Goal: Task Accomplishment & Management: Complete application form

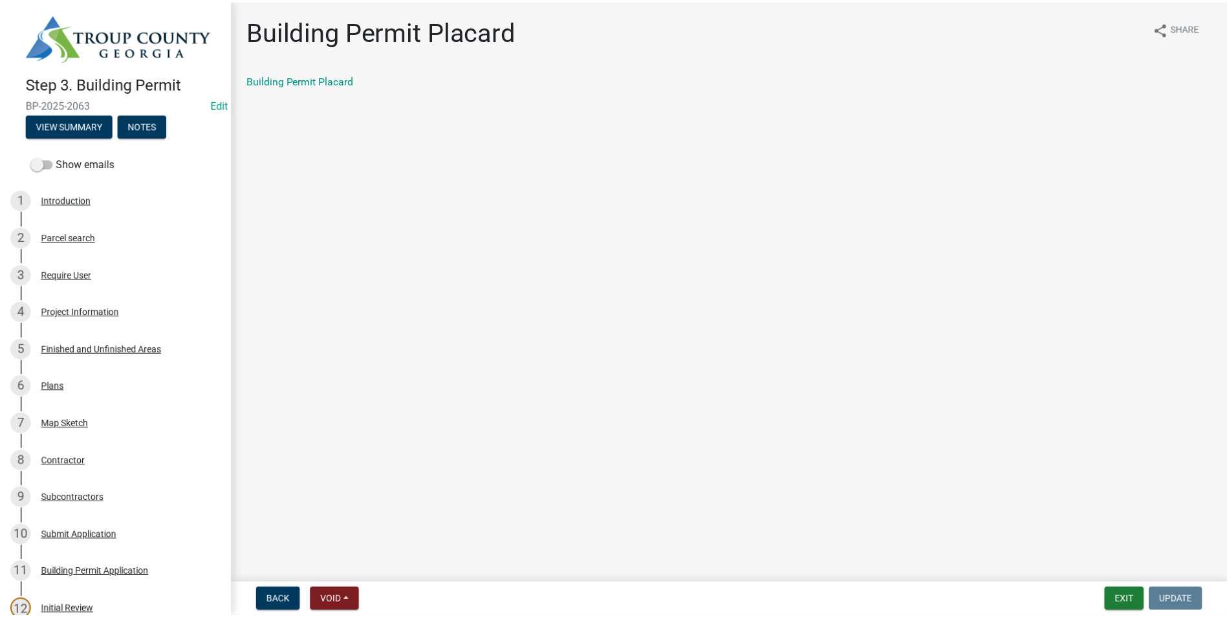
scroll to position [388, 0]
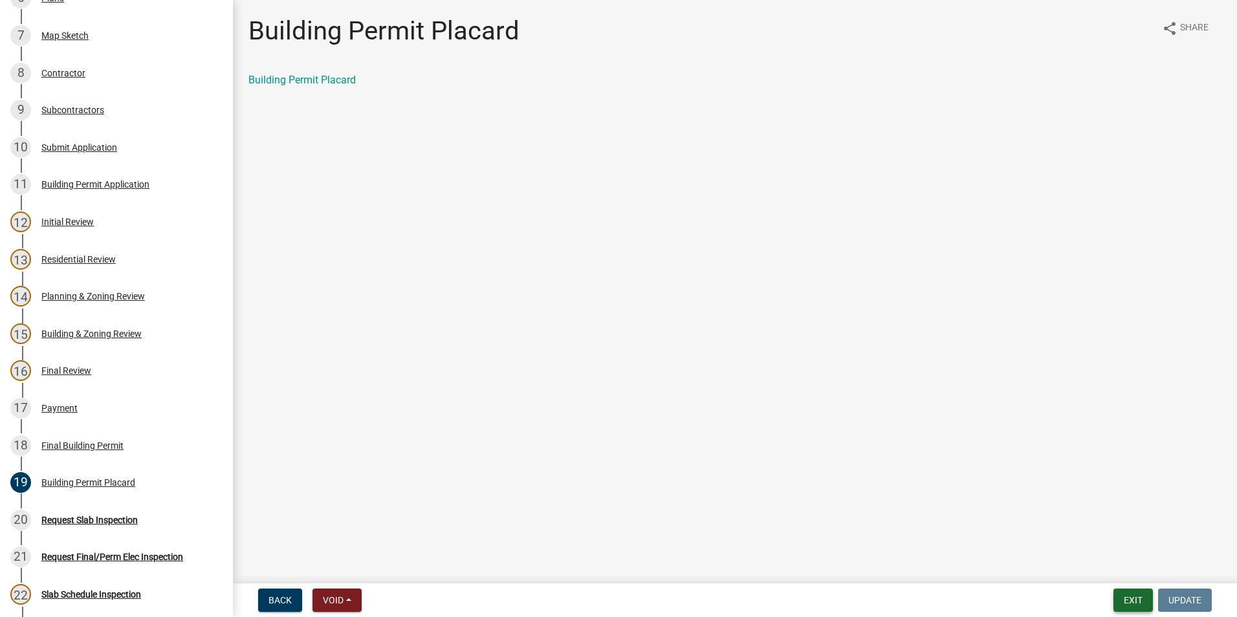
click at [1146, 605] on button "Exit" at bounding box center [1132, 600] width 39 height 23
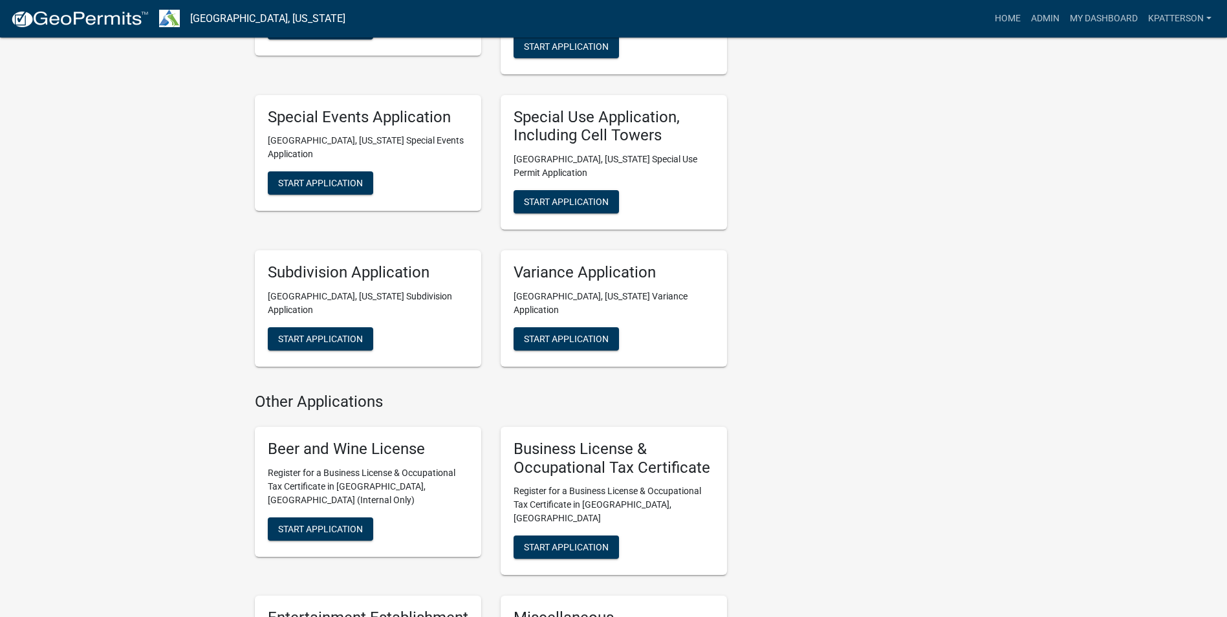
scroll to position [776, 0]
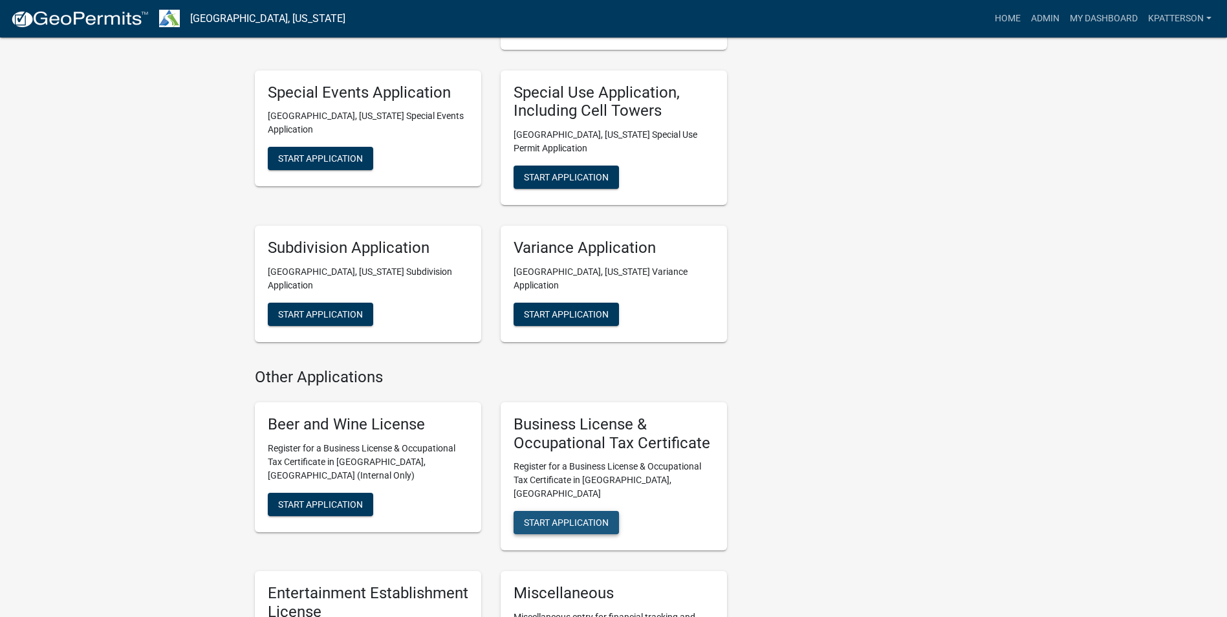
click at [576, 511] on button "Start Application" at bounding box center [566, 522] width 105 height 23
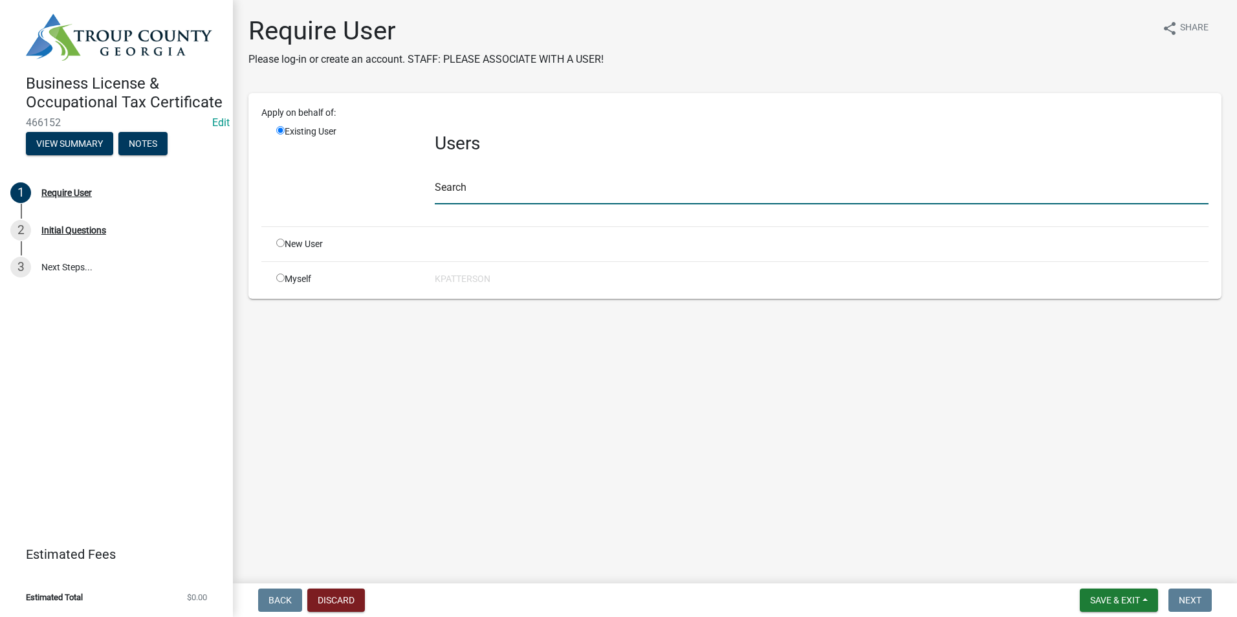
click at [483, 195] on input "text" at bounding box center [822, 191] width 774 height 27
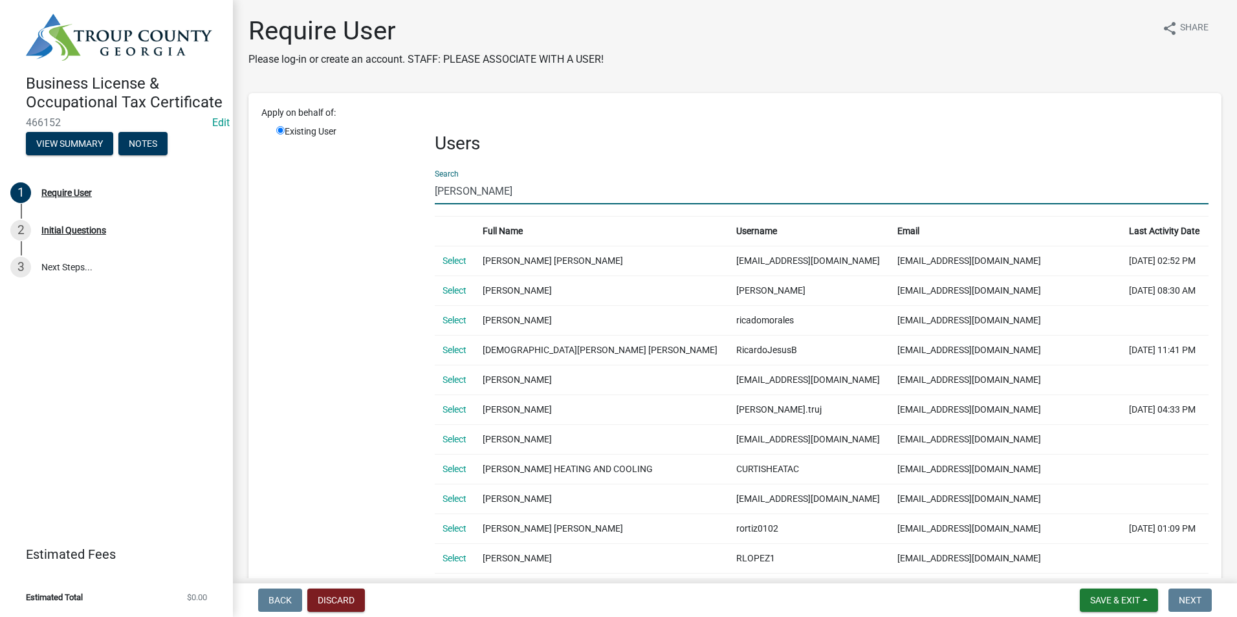
type input "[PERSON_NAME]"
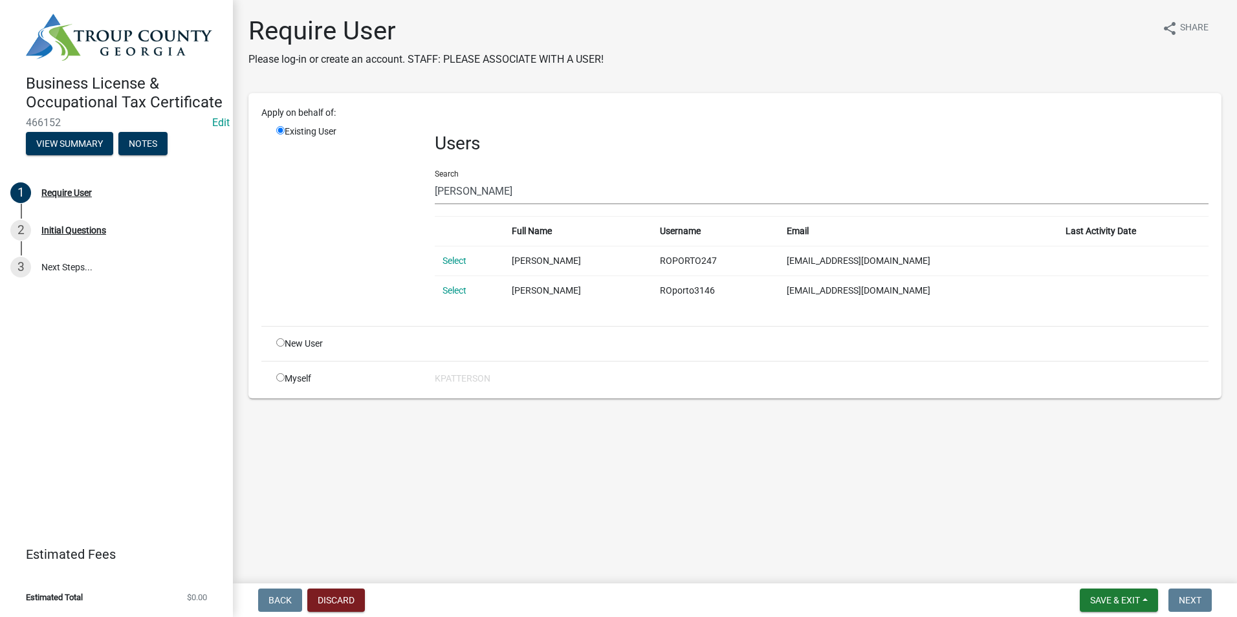
click at [283, 342] on input "radio" at bounding box center [280, 342] width 8 height 8
radio input "true"
radio input "false"
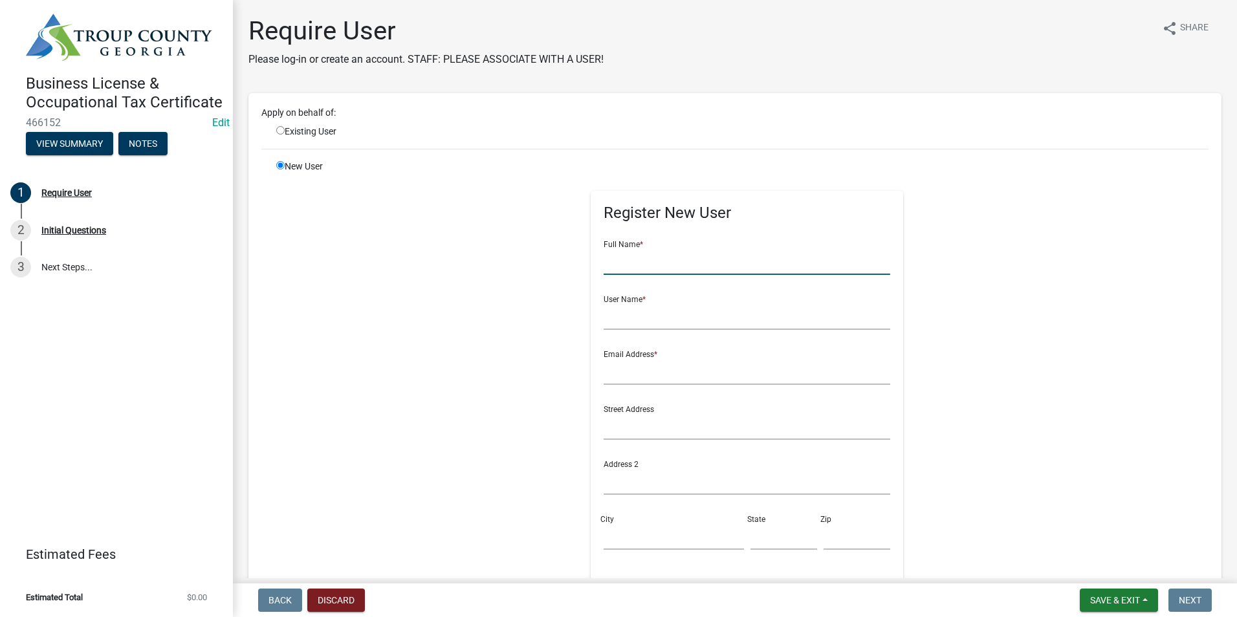
click at [642, 265] on input "text" at bounding box center [747, 261] width 287 height 27
type input "[PERSON_NAME]"
click at [687, 320] on input "text" at bounding box center [747, 316] width 287 height 27
type input "ricardooporto3146"
click at [650, 373] on input "text" at bounding box center [747, 371] width 287 height 27
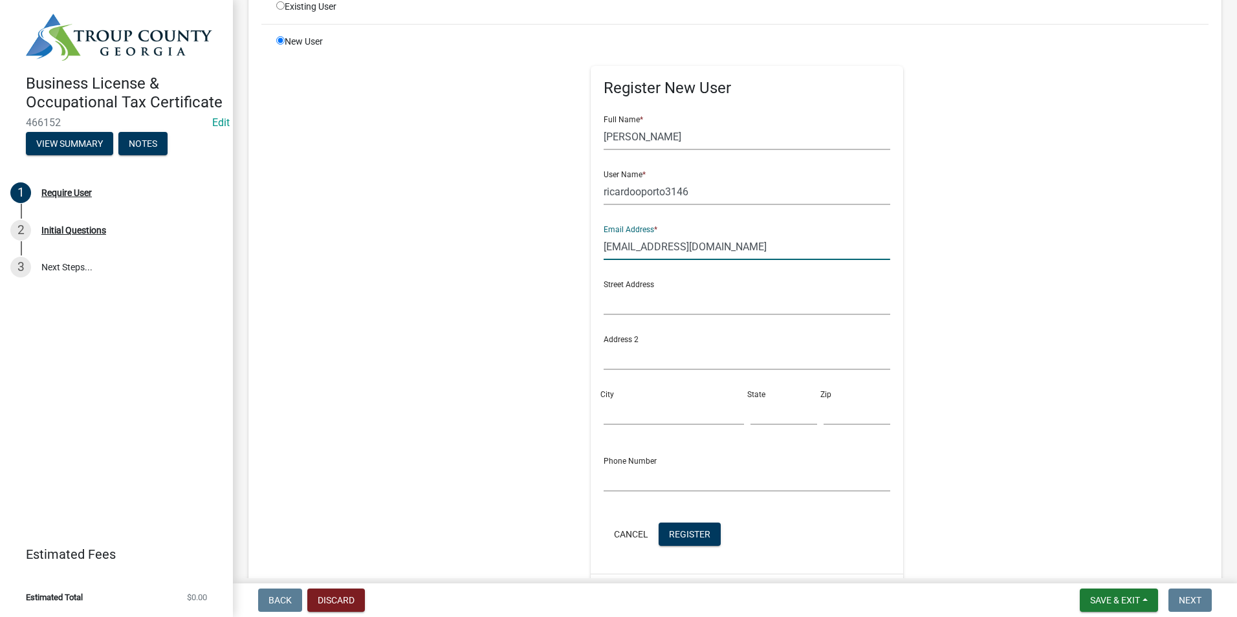
scroll to position [129, 0]
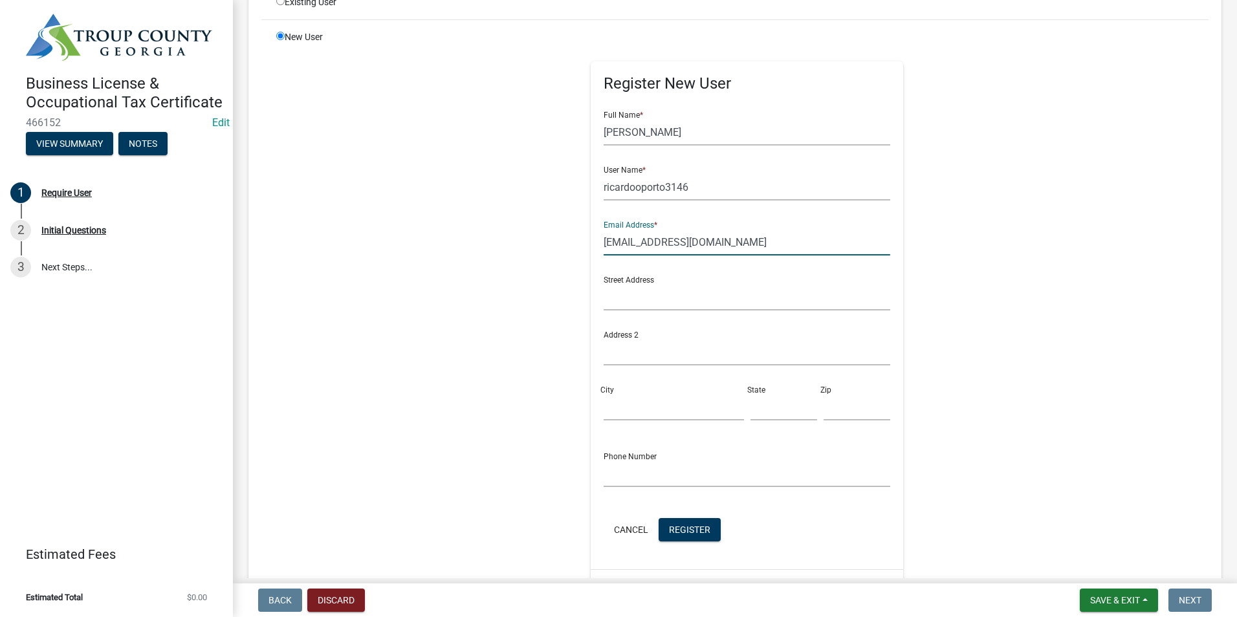
type input "[EMAIL_ADDRESS][DOMAIN_NAME]"
click at [650, 309] on input "text" at bounding box center [747, 297] width 287 height 27
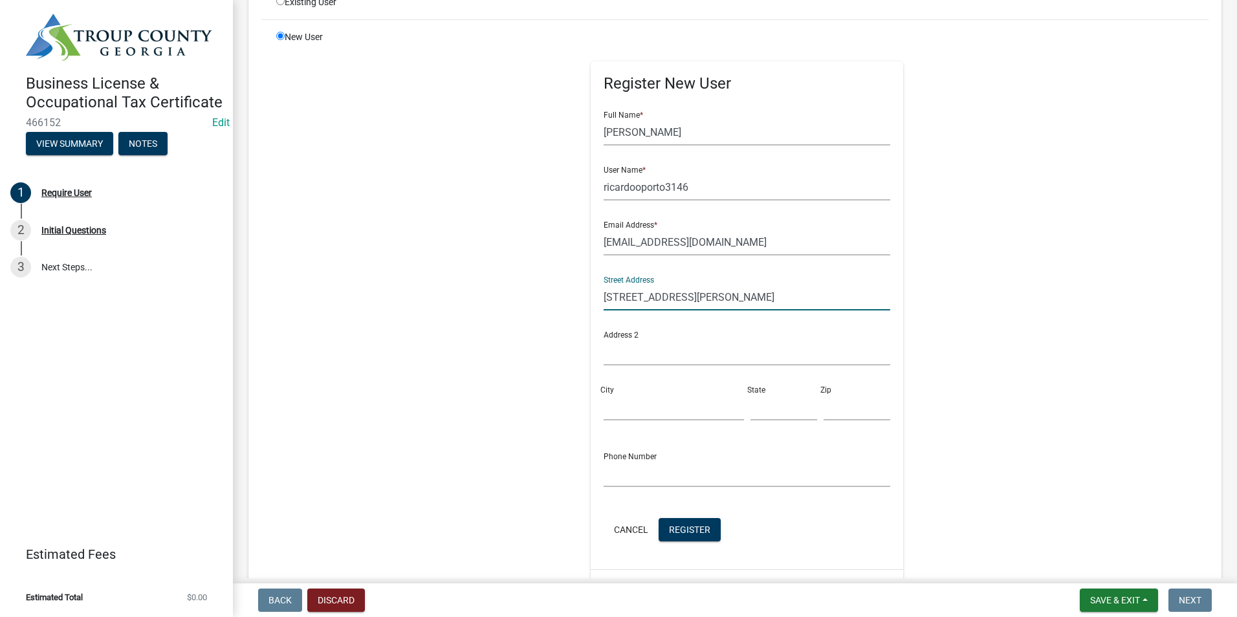
type input "[STREET_ADDRESS][PERSON_NAME]"
click at [648, 406] on input "City" at bounding box center [674, 407] width 140 height 27
type input "LaGrange"
type input "GA"
type input "30241"
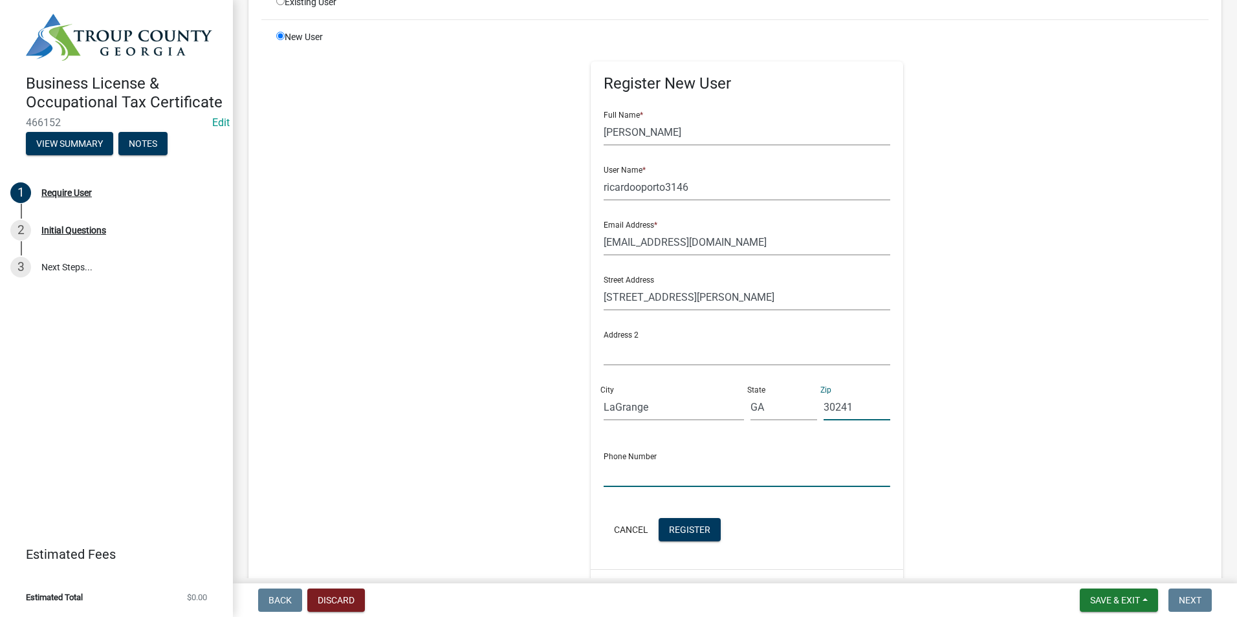
click at [670, 477] on input "text" at bounding box center [747, 474] width 287 height 27
type input "[PHONE_NUMBER]"
click at [679, 534] on span "Register" at bounding box center [689, 529] width 41 height 10
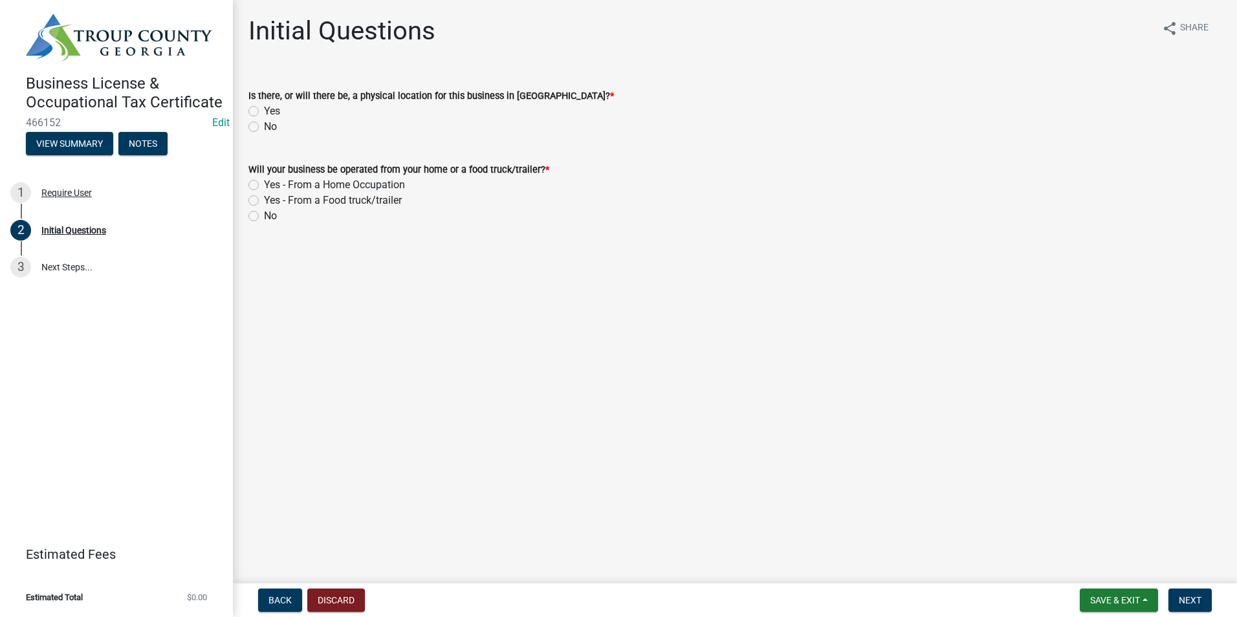
click at [264, 110] on label "Yes" at bounding box center [272, 112] width 16 height 16
click at [264, 110] on input "Yes" at bounding box center [268, 108] width 8 height 8
radio input "true"
click at [264, 218] on label "No" at bounding box center [270, 216] width 13 height 16
click at [264, 217] on input "No" at bounding box center [268, 212] width 8 height 8
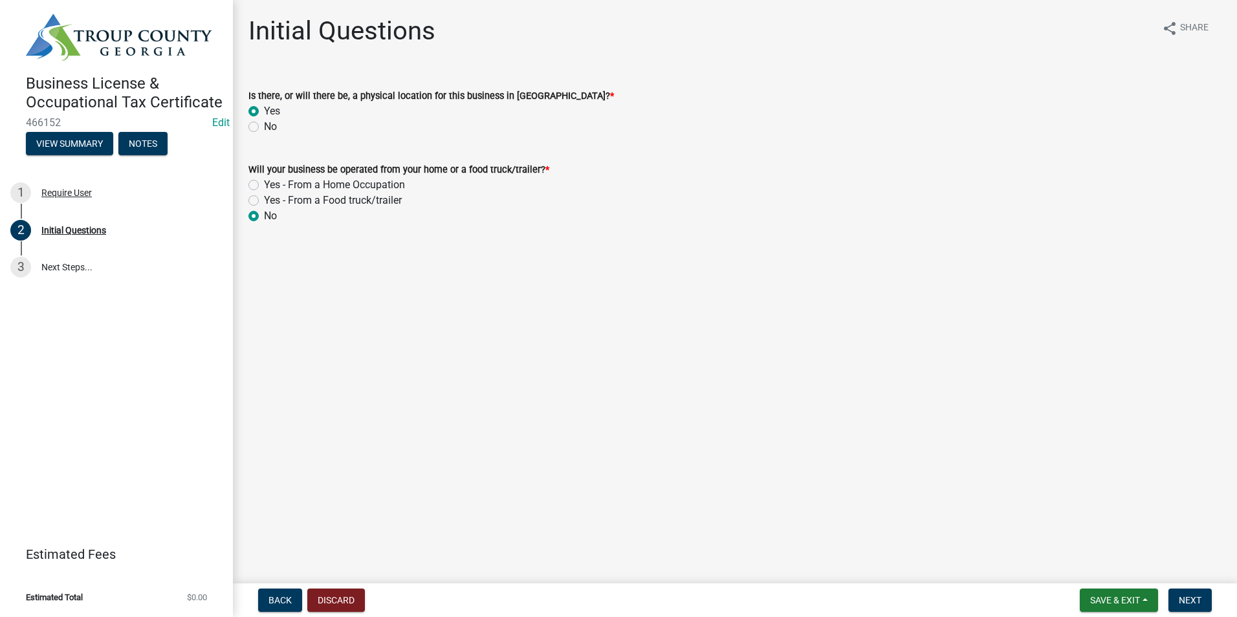
radio input "true"
click at [1185, 595] on span "Next" at bounding box center [1190, 600] width 23 height 10
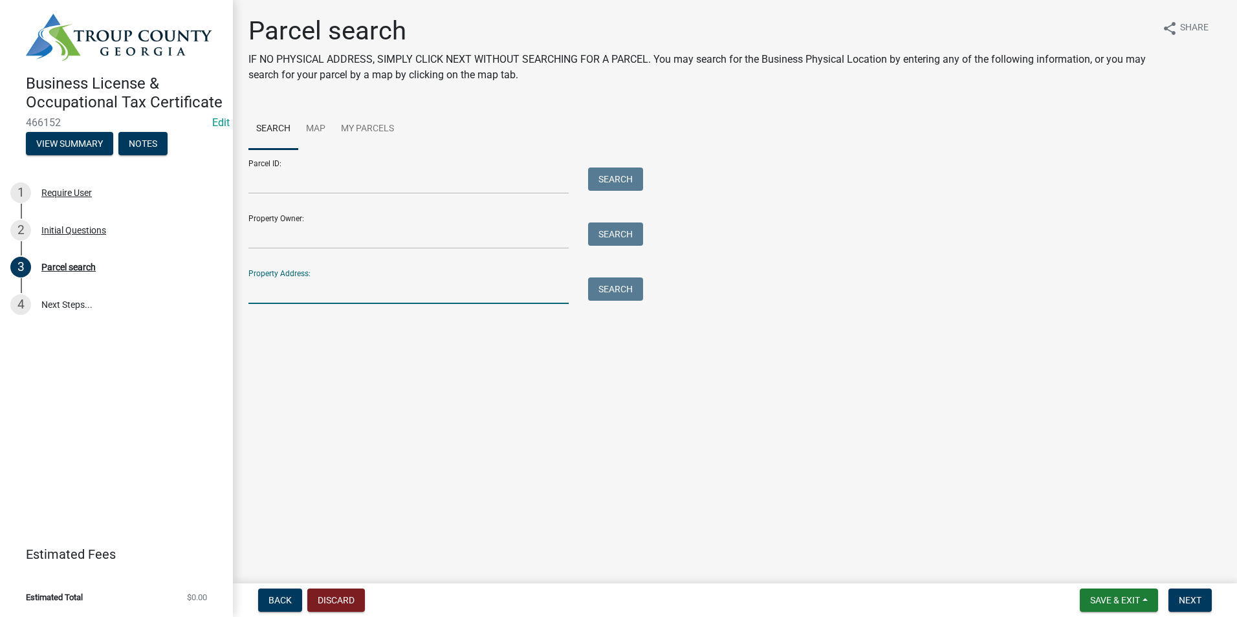
click at [321, 287] on input "Property Address:" at bounding box center [408, 291] width 320 height 27
type input "[STREET_ADDRESS][PERSON_NAME]"
click at [601, 285] on button "Search" at bounding box center [615, 289] width 55 height 23
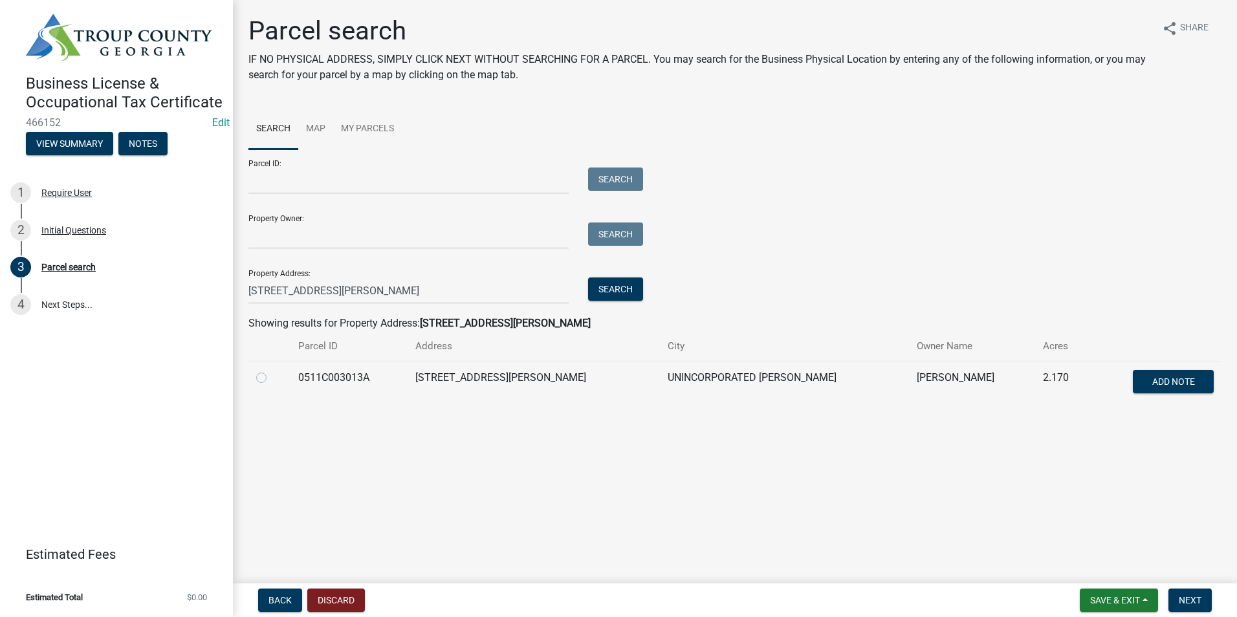
click at [273, 373] on div at bounding box center [269, 378] width 27 height 16
click at [272, 370] on label at bounding box center [272, 370] width 0 height 0
click at [272, 378] on input "radio" at bounding box center [276, 374] width 8 height 8
radio input "true"
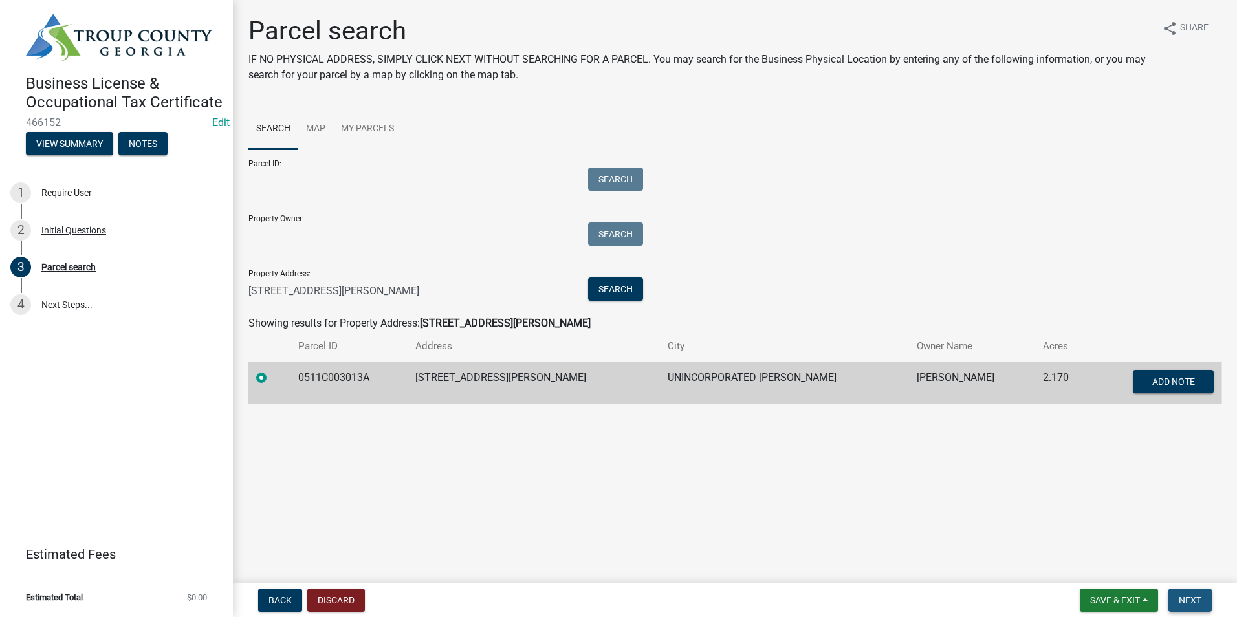
click at [1185, 597] on span "Next" at bounding box center [1190, 600] width 23 height 10
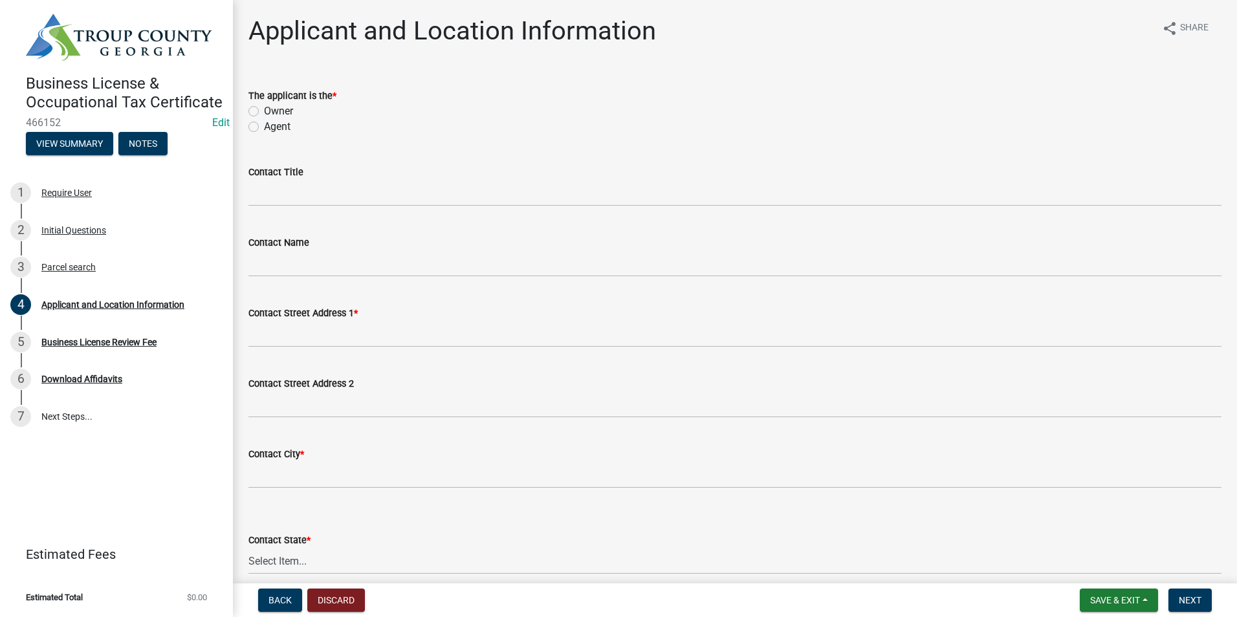
click at [264, 108] on label "Owner" at bounding box center [278, 112] width 29 height 16
click at [264, 108] on input "Owner" at bounding box center [268, 108] width 8 height 8
radio input "true"
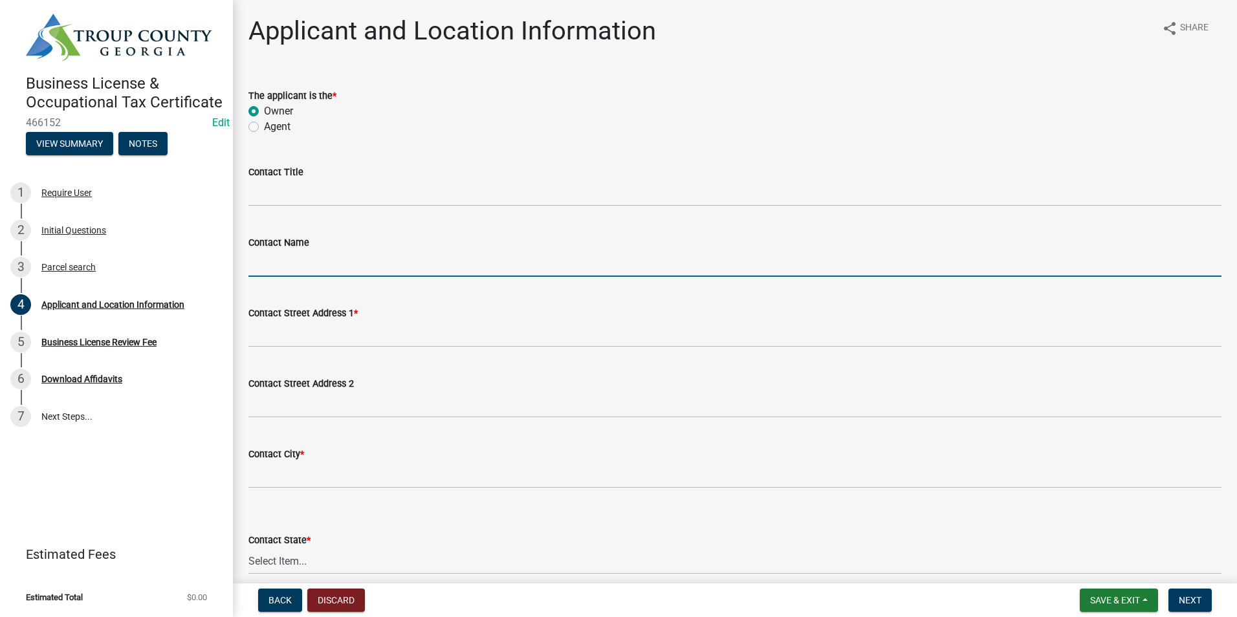
click at [294, 262] on input "Contact Name" at bounding box center [734, 263] width 973 height 27
type input "L"
type input "[PERSON_NAME]"
click at [314, 351] on wm-data-entity-input "Contact Street Address 1 *" at bounding box center [734, 322] width 973 height 71
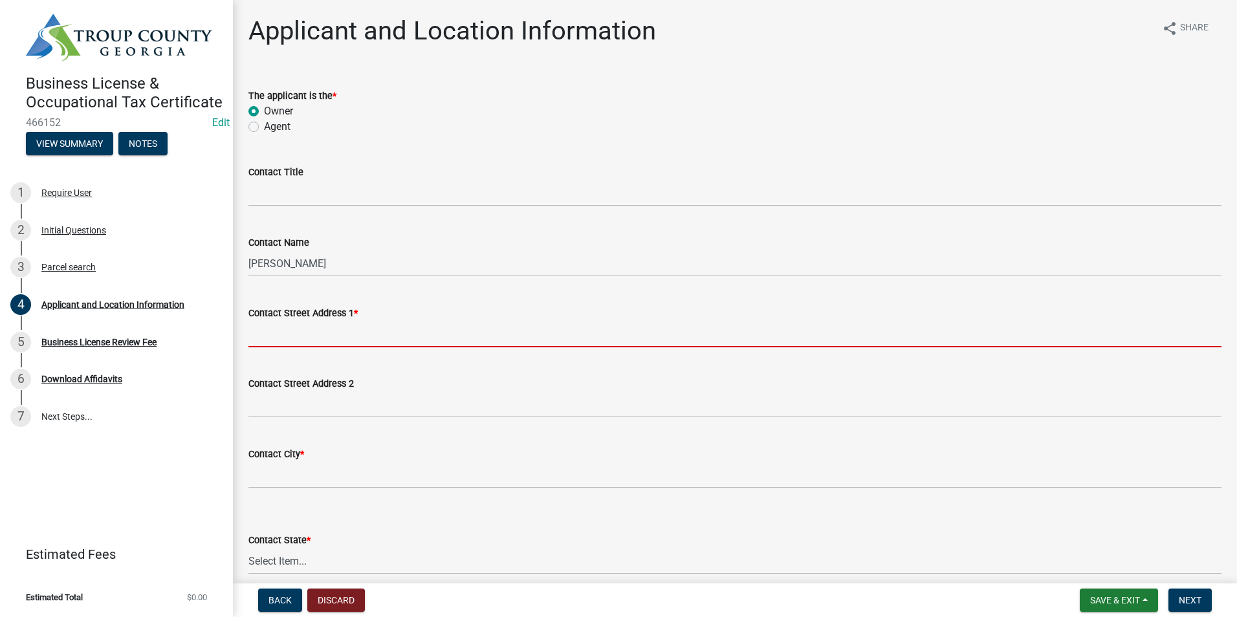
drag, startPoint x: 302, startPoint y: 321, endPoint x: 303, endPoint y: 328, distance: 7.1
click at [302, 323] on input "Contact Street Address 1 *" at bounding box center [734, 334] width 973 height 27
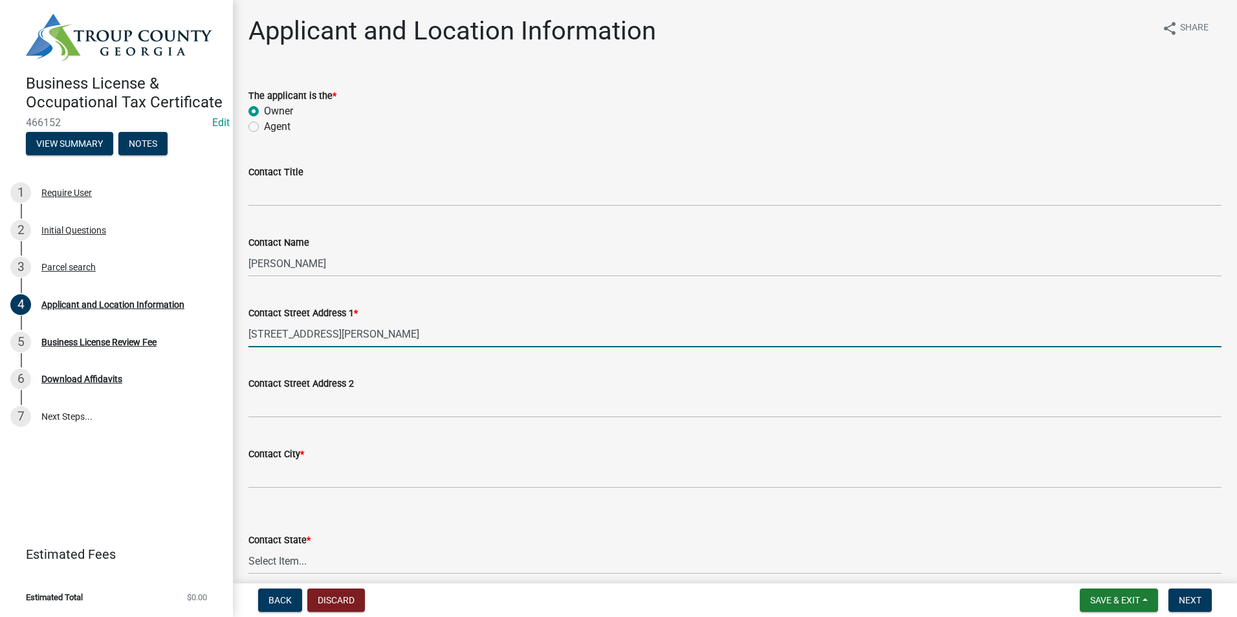
type input "[STREET_ADDRESS][PERSON_NAME]"
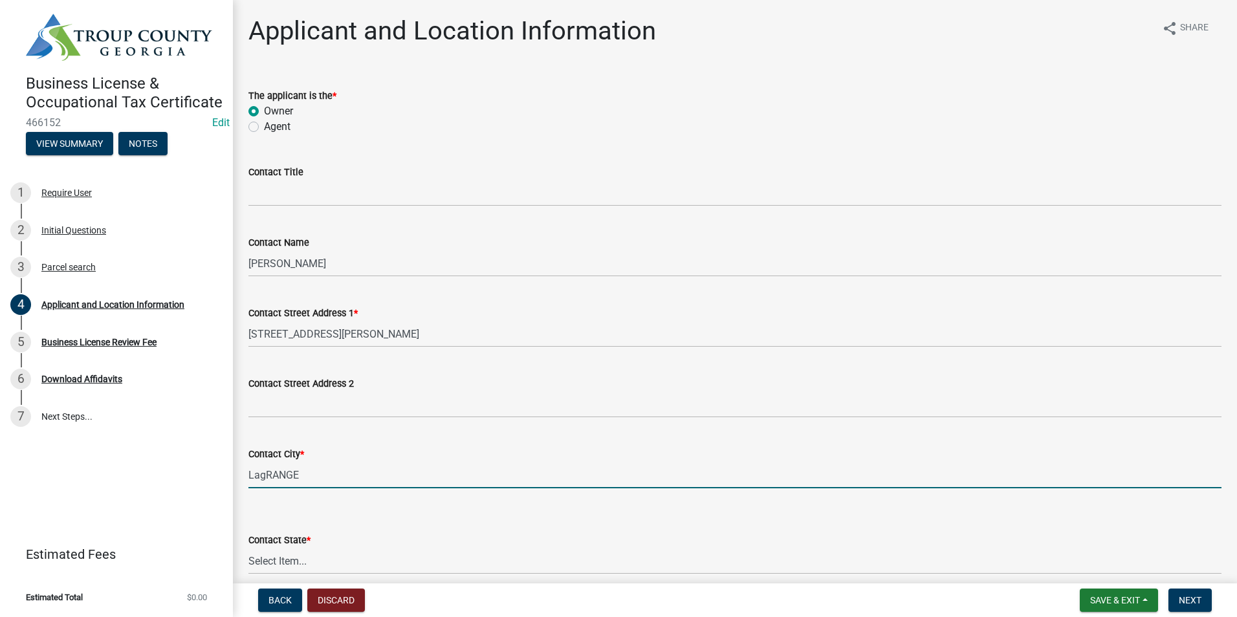
type input "LagRANGE"
drag, startPoint x: 475, startPoint y: 521, endPoint x: 452, endPoint y: 515, distance: 24.2
click at [475, 521] on form "Contact State * Select Item... [US_STATE] [US_STATE] [US_STATE] [US_STATE] [US_…" at bounding box center [734, 546] width 973 height 58
drag, startPoint x: 338, startPoint y: 472, endPoint x: 197, endPoint y: 497, distance: 143.3
click at [200, 500] on div "Business License & Occupational Tax Certificate 466152 Edit View Summary Notes …" at bounding box center [618, 308] width 1237 height 617
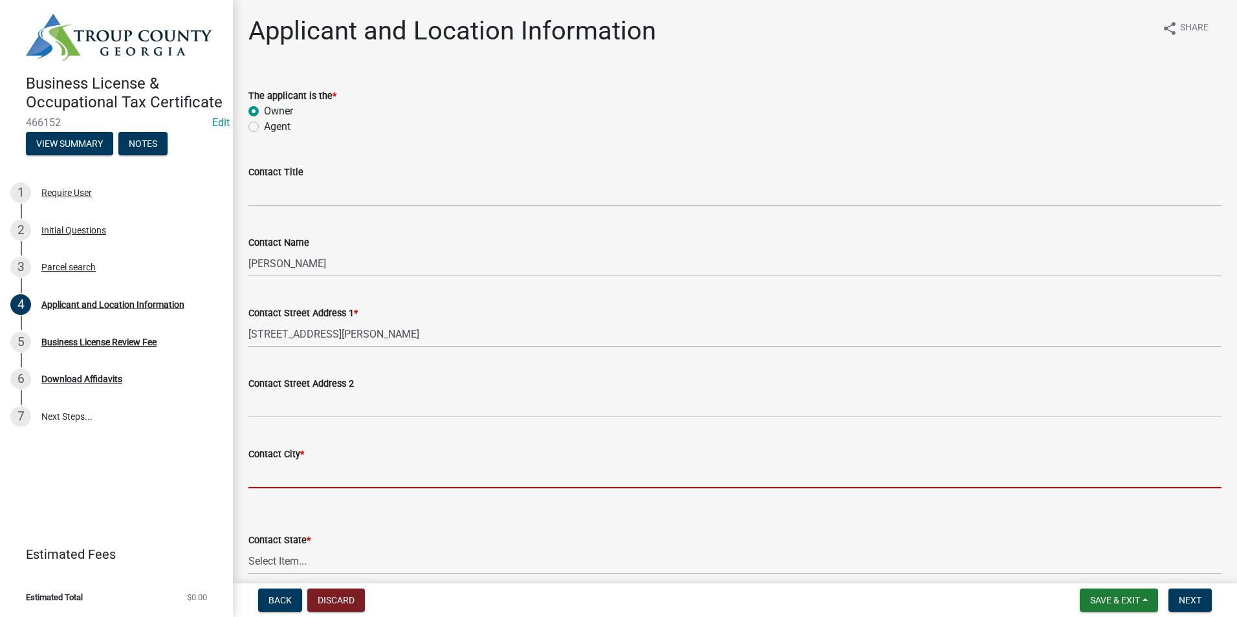
type input "l"
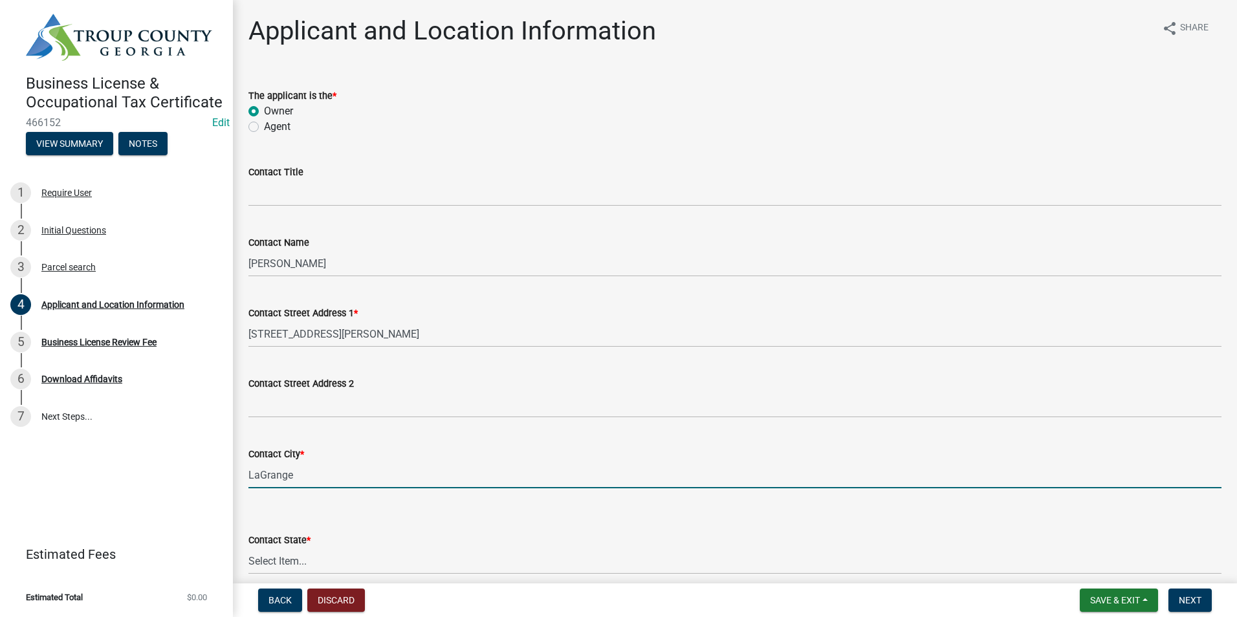
type input "LaGrange"
click at [273, 558] on select "Select Item... [US_STATE] [US_STATE] [US_STATE] [US_STATE] [US_STATE] [US_STATE…" at bounding box center [734, 561] width 973 height 27
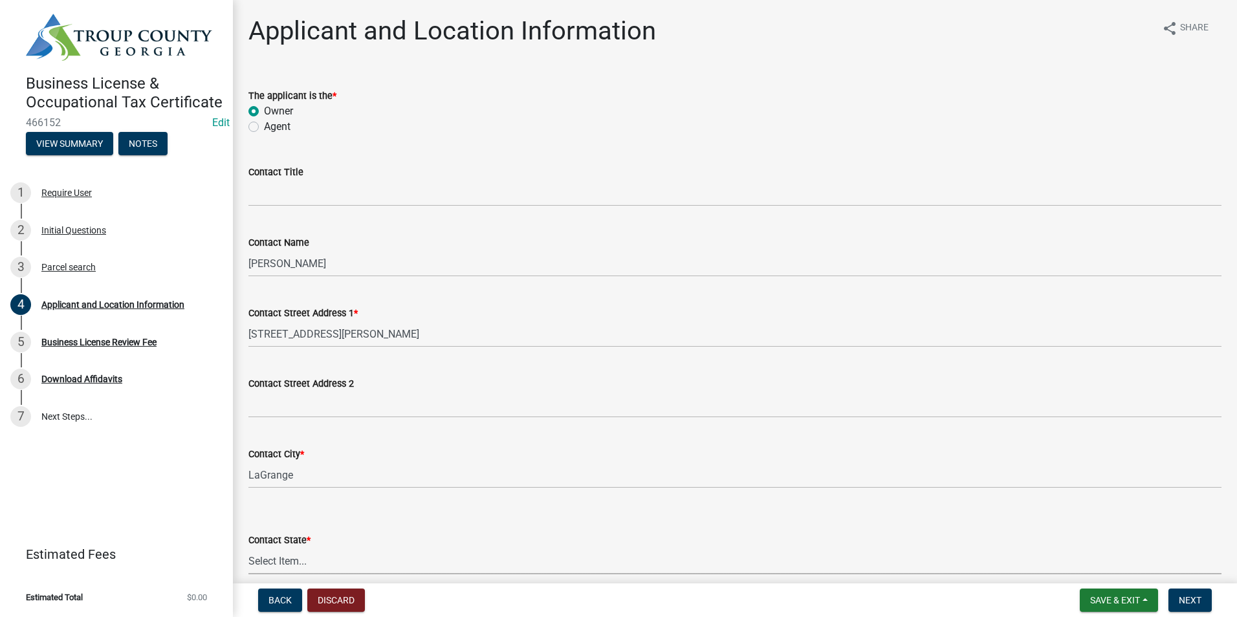
select select "GA"
click at [248, 548] on select "Select Item... [US_STATE] [US_STATE] [US_STATE] [US_STATE] [US_STATE] [US_STATE…" at bounding box center [734, 561] width 973 height 27
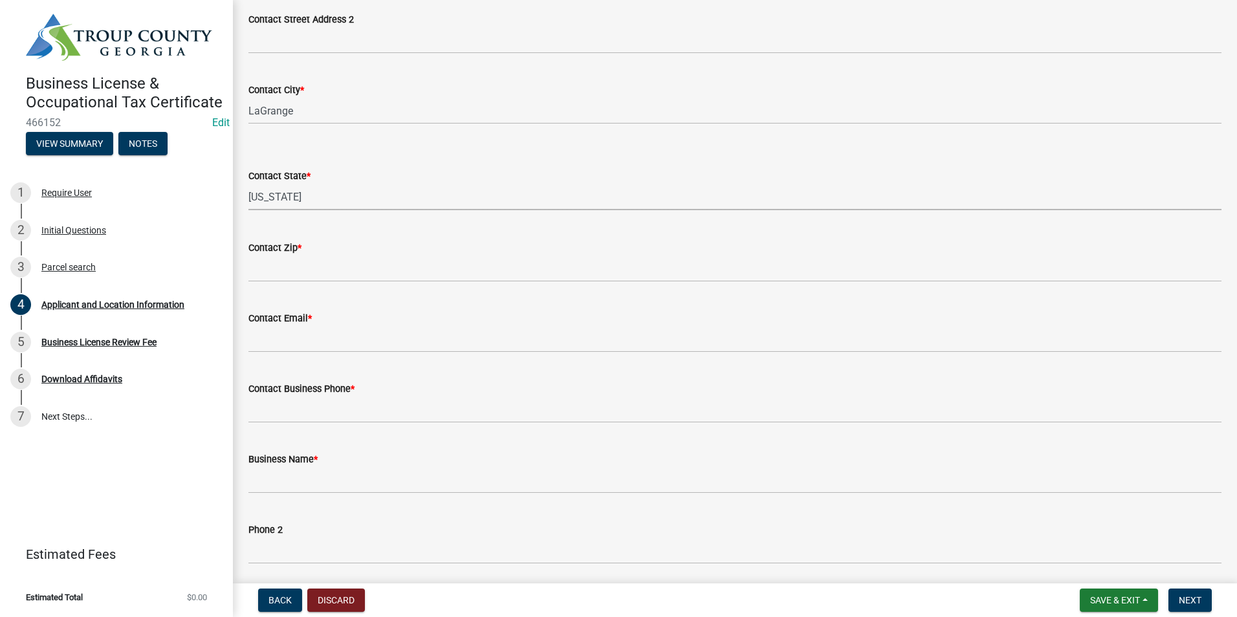
scroll to position [388, 0]
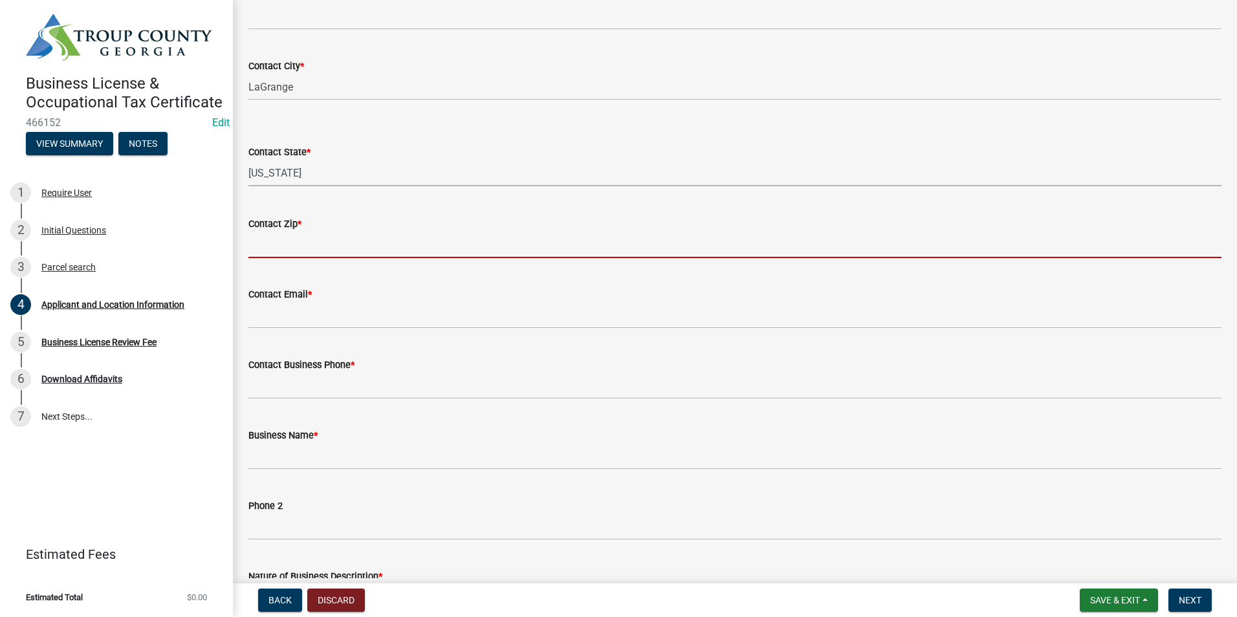
click at [281, 247] on input "Contact Zip *" at bounding box center [734, 245] width 973 height 27
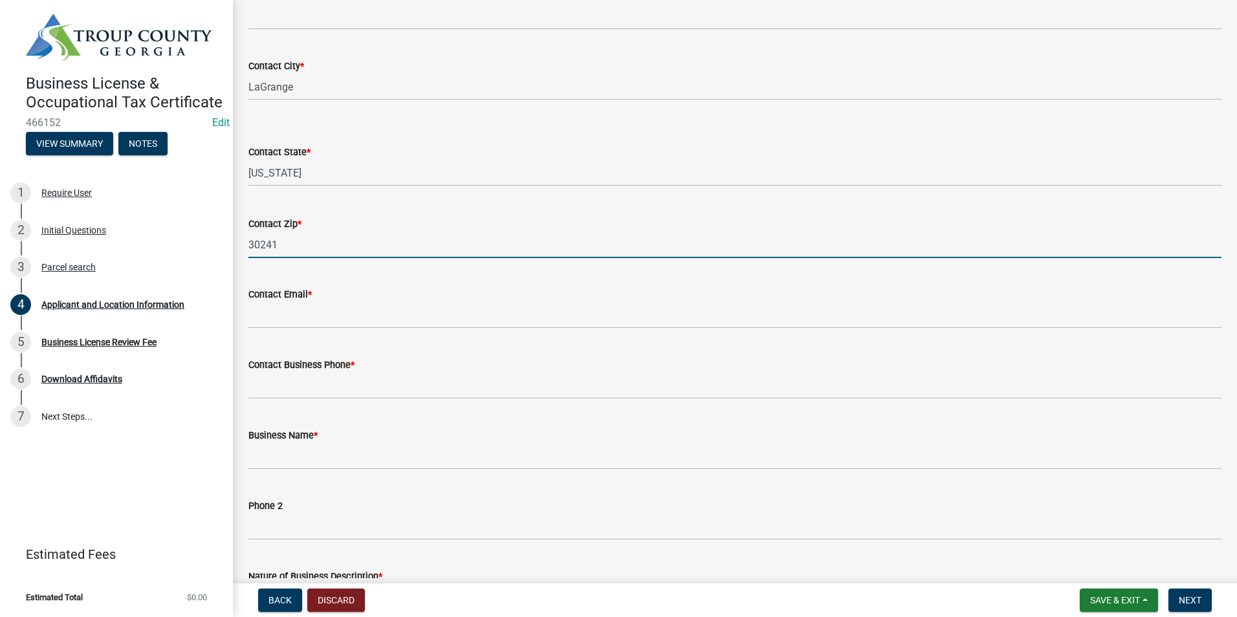
type input "30241"
click at [540, 199] on div "Contact Zip * 30241" at bounding box center [734, 228] width 973 height 60
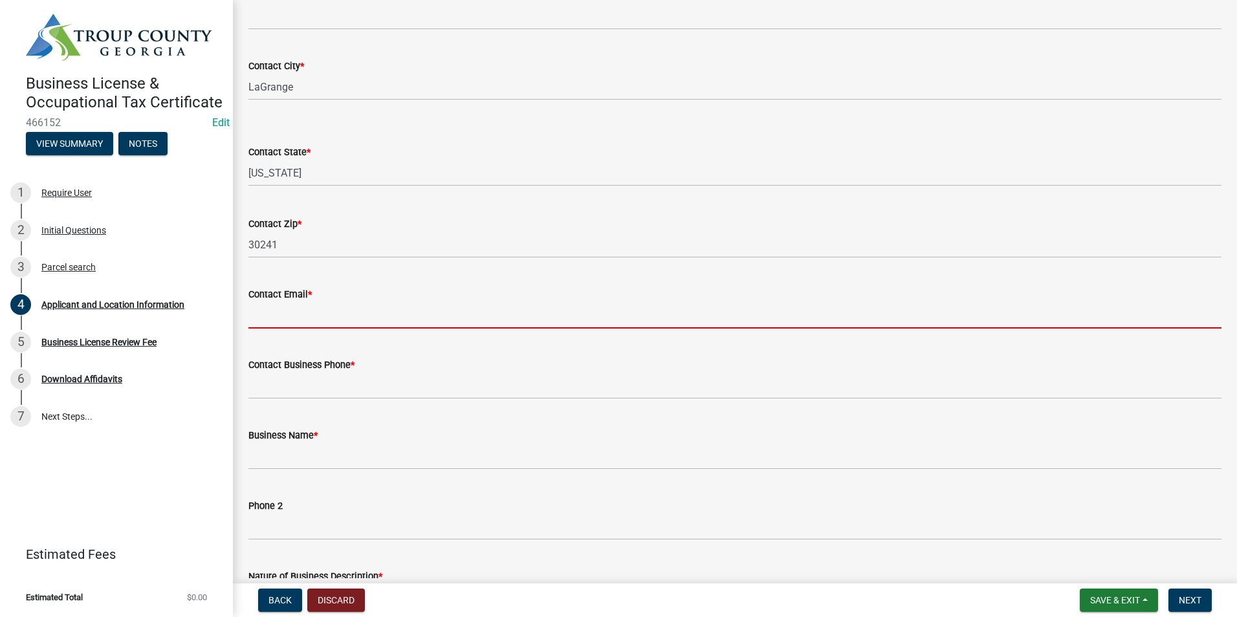
click at [330, 320] on input "Contact Email *" at bounding box center [734, 315] width 973 height 27
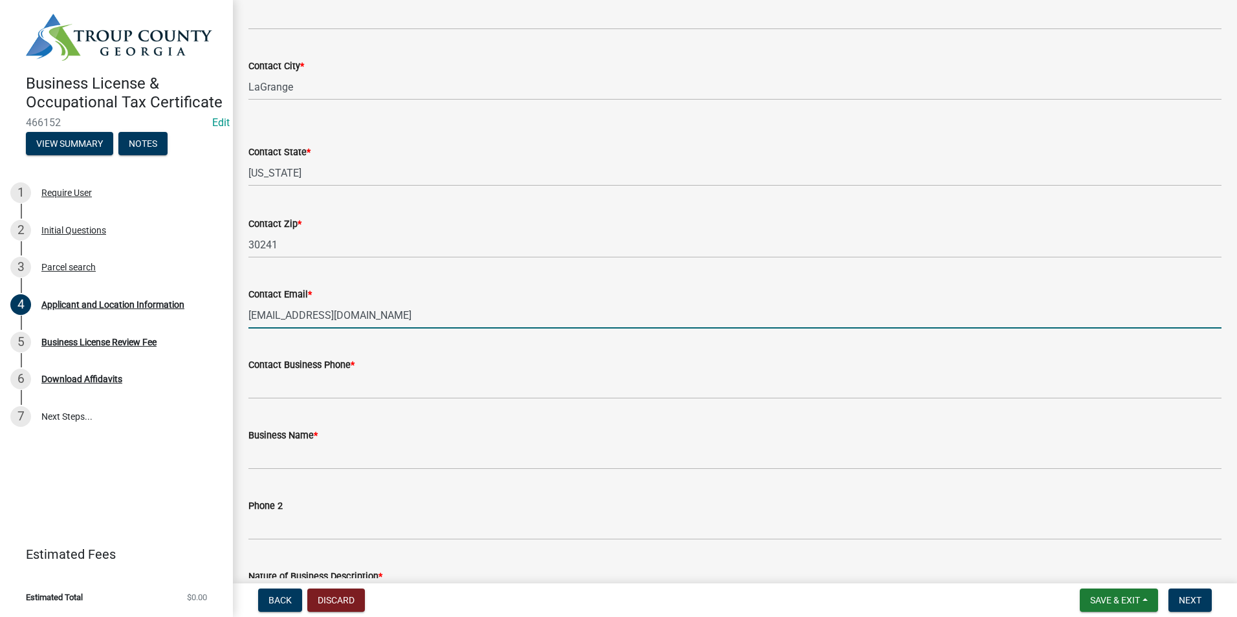
type input "[EMAIL_ADDRESS][DOMAIN_NAME]"
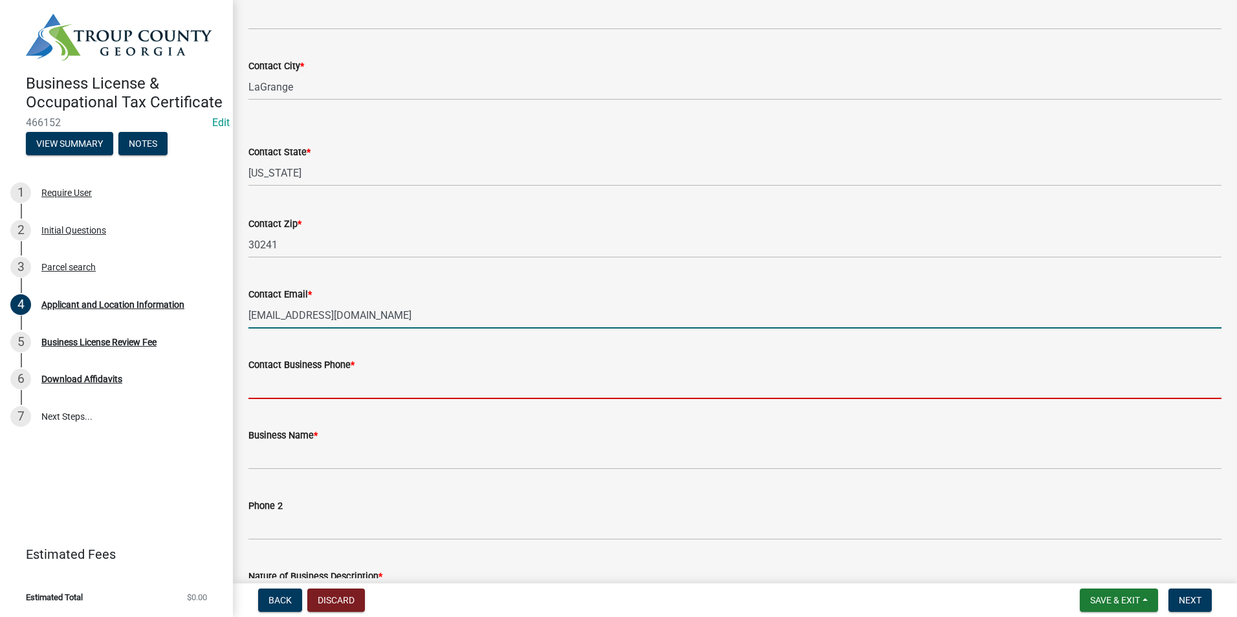
click at [288, 381] on input "Contact Business Phone *" at bounding box center [734, 386] width 973 height 27
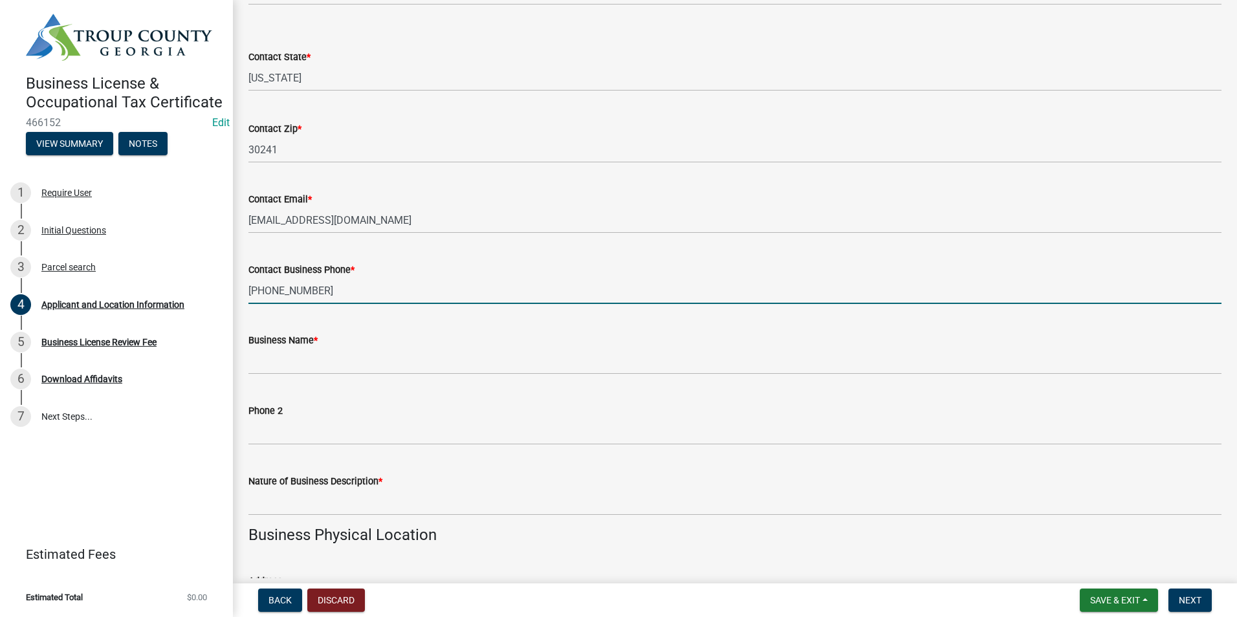
scroll to position [518, 0]
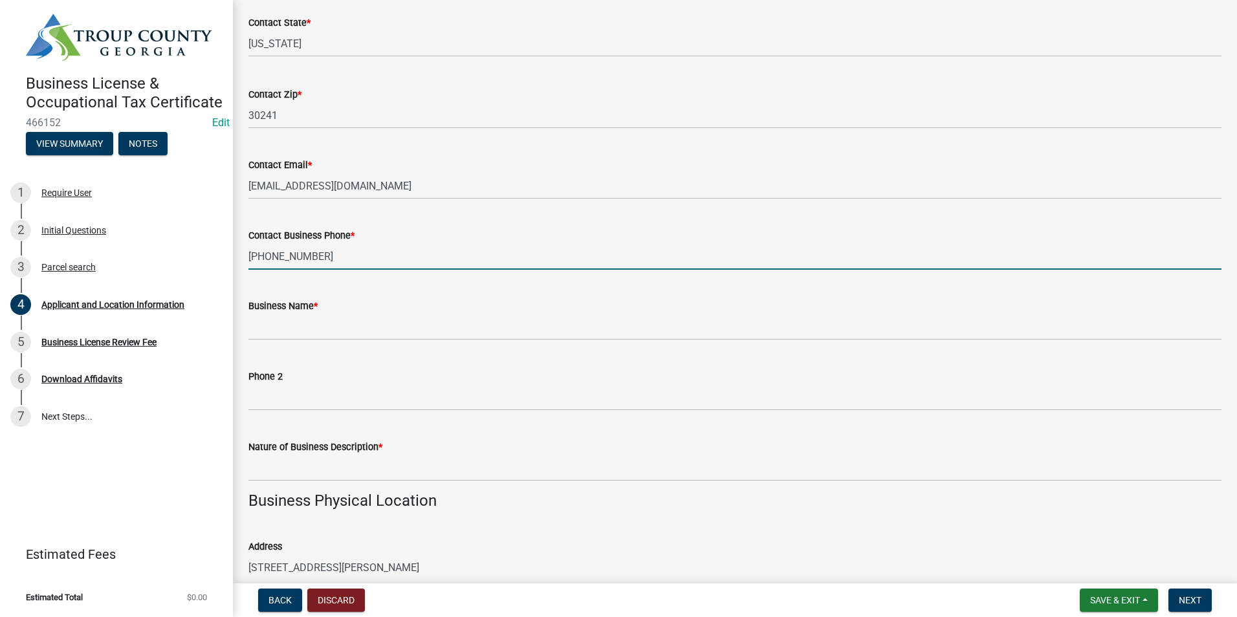
type input "[PHONE_NUMBER]"
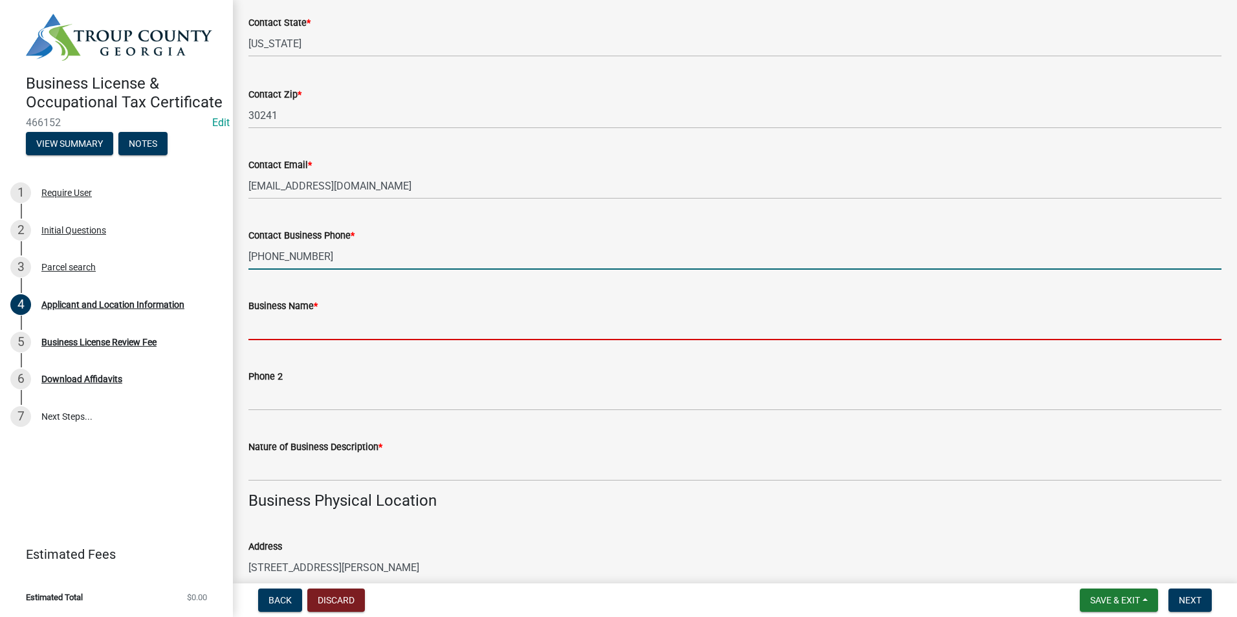
click at [302, 329] on input "Business Name *" at bounding box center [734, 327] width 973 height 27
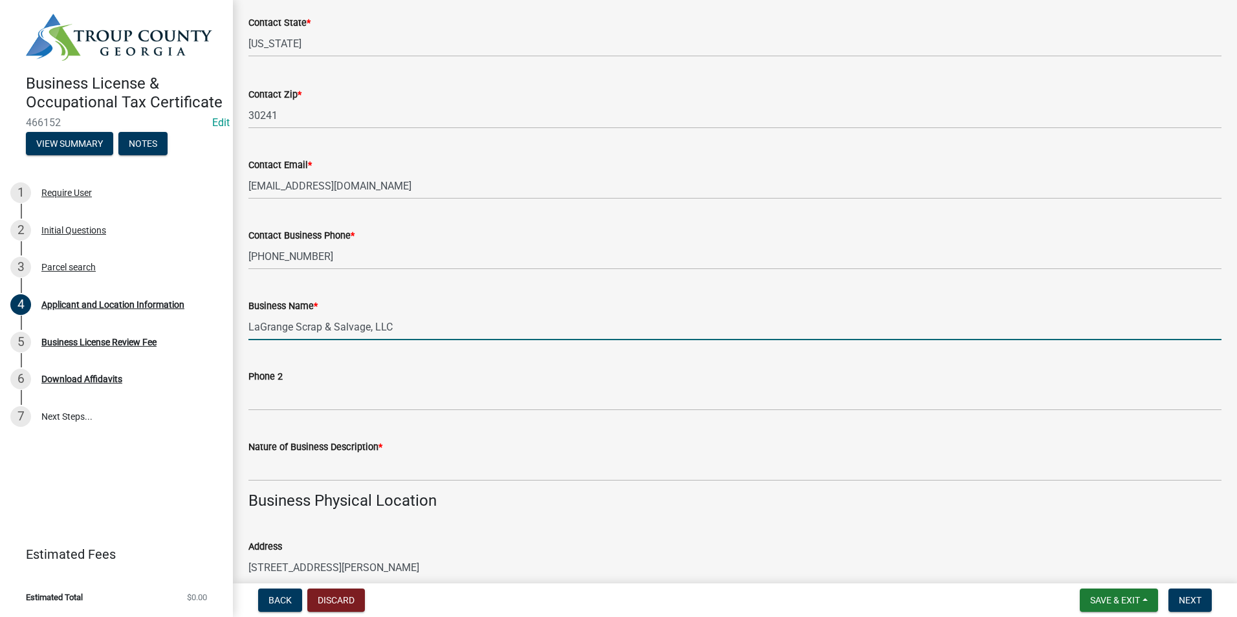
type input "LaGrange Scrap & Salvage, LLC"
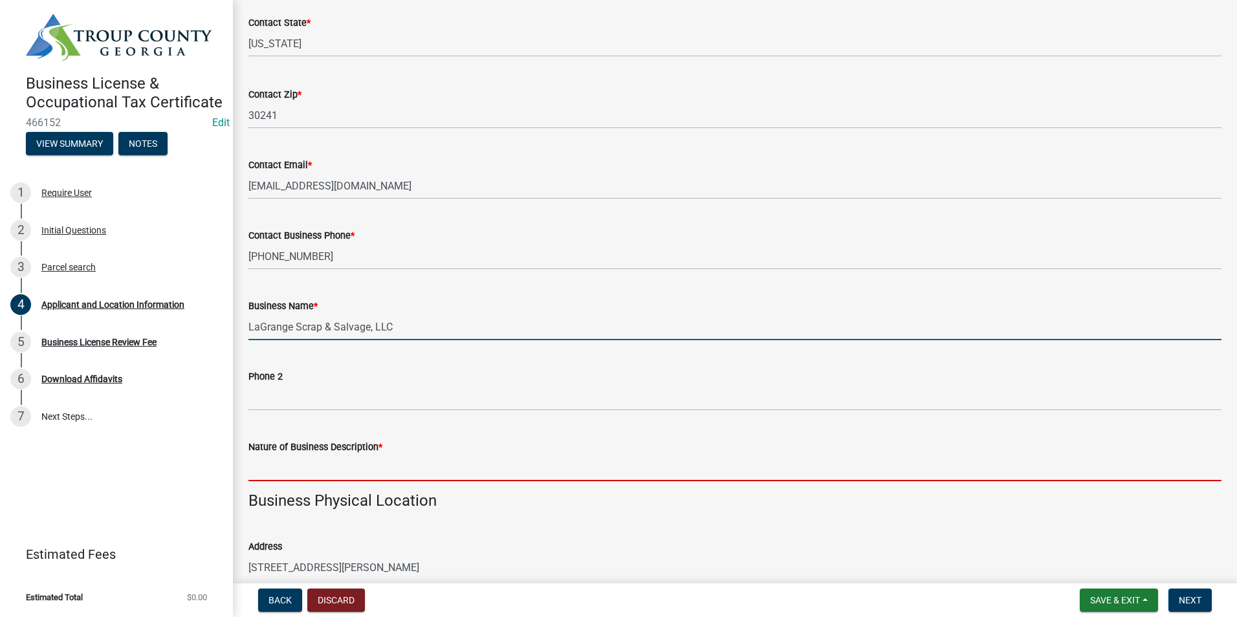
click at [290, 475] on input "Nature of Business Description *" at bounding box center [734, 468] width 973 height 27
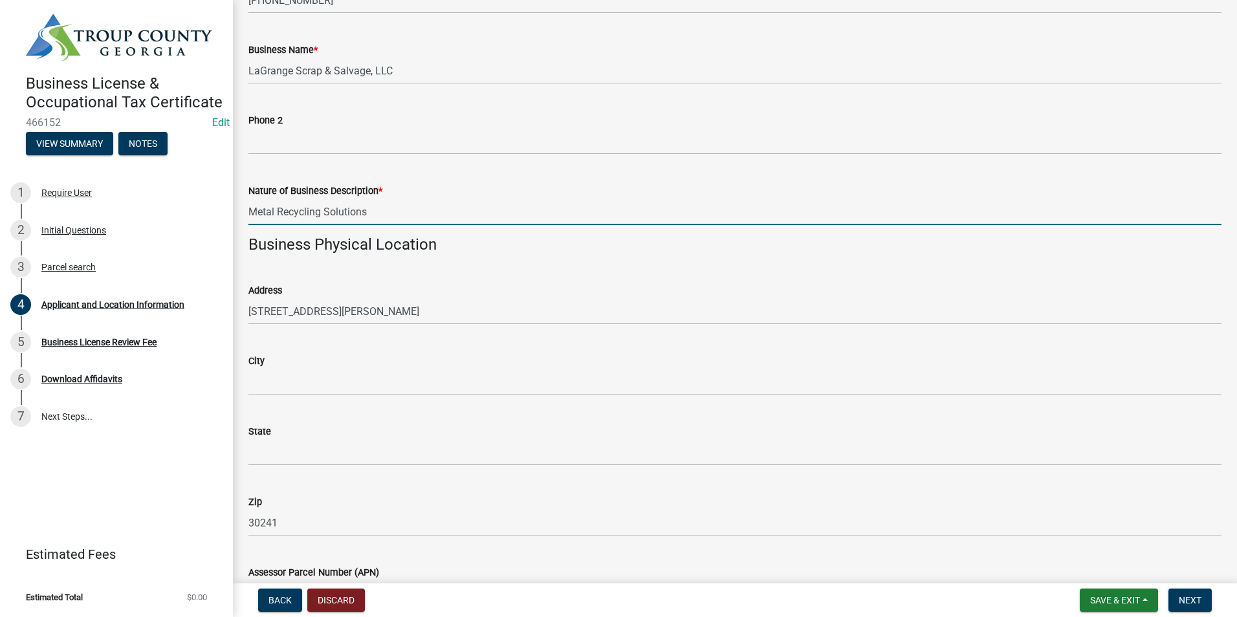
scroll to position [776, 0]
type input "Metal Recycling Solutions"
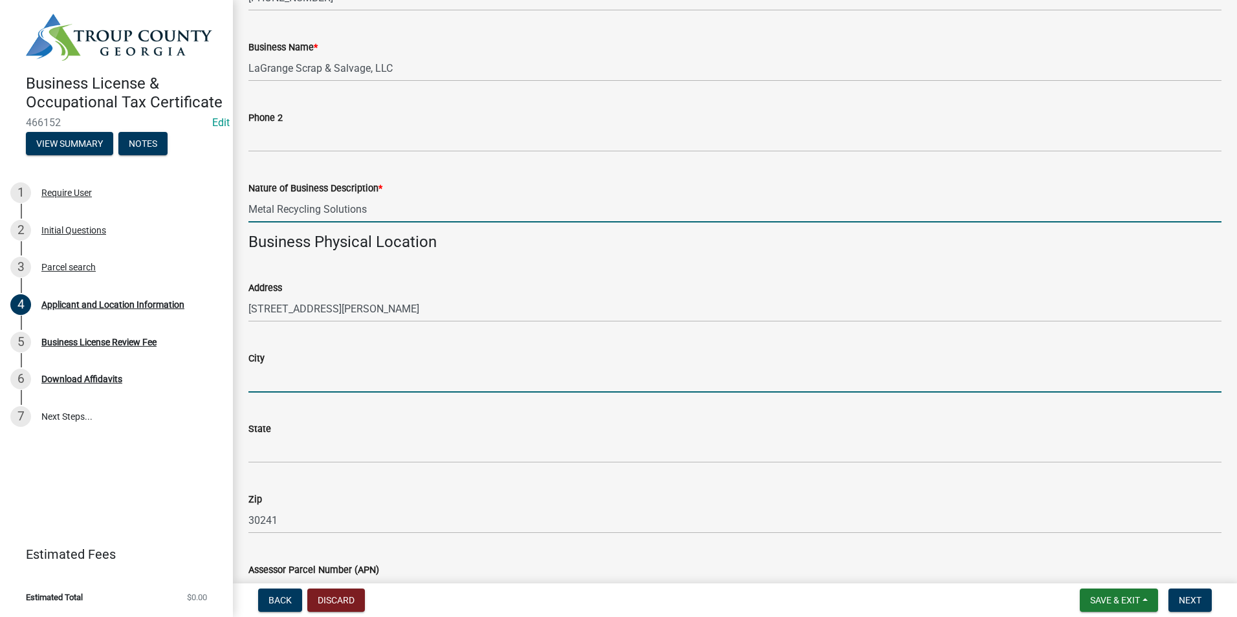
click at [377, 384] on input "City" at bounding box center [734, 379] width 973 height 27
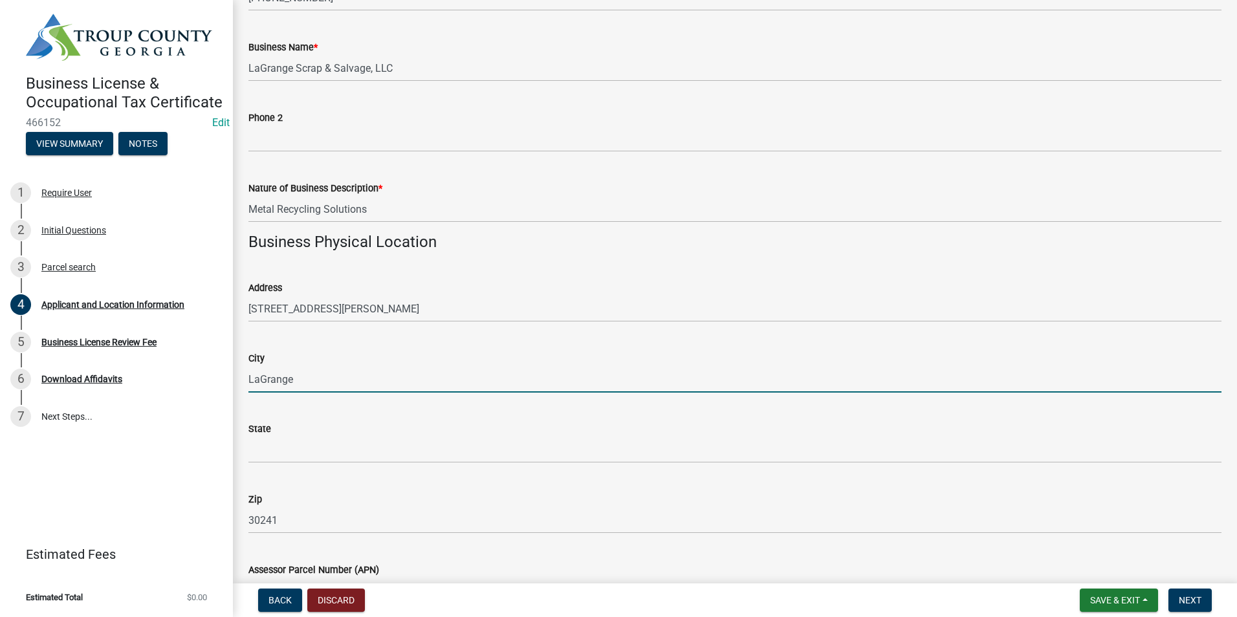
type input "LaGrange"
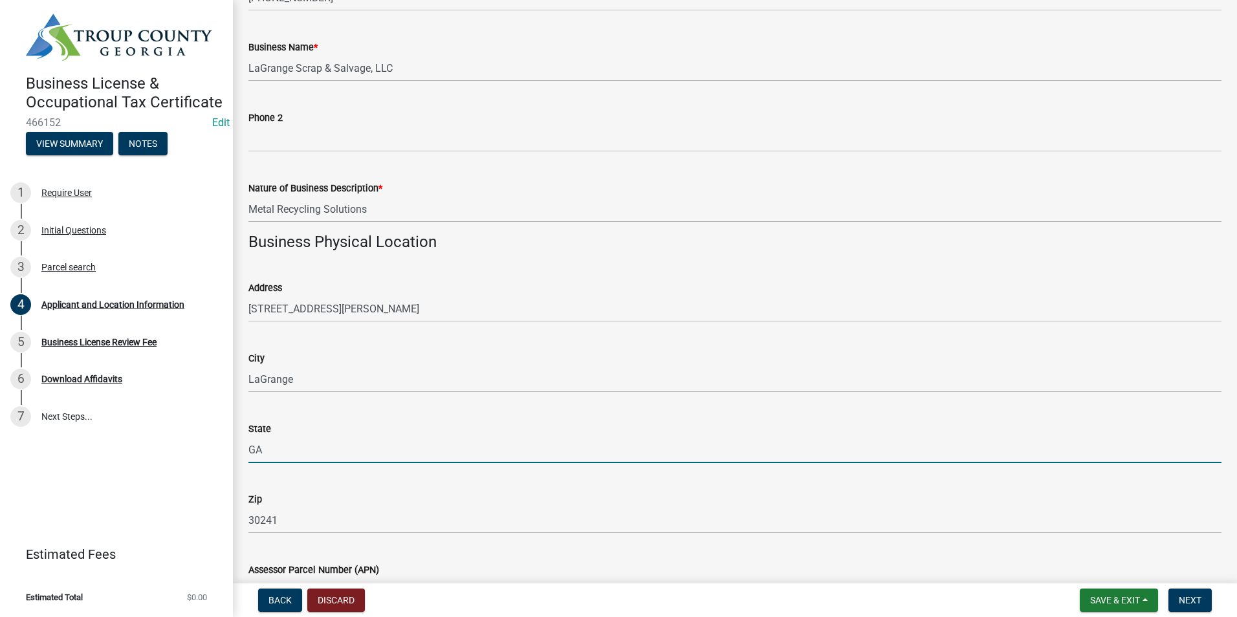
type input "GA"
click at [422, 344] on div "City LaGrange" at bounding box center [734, 363] width 973 height 60
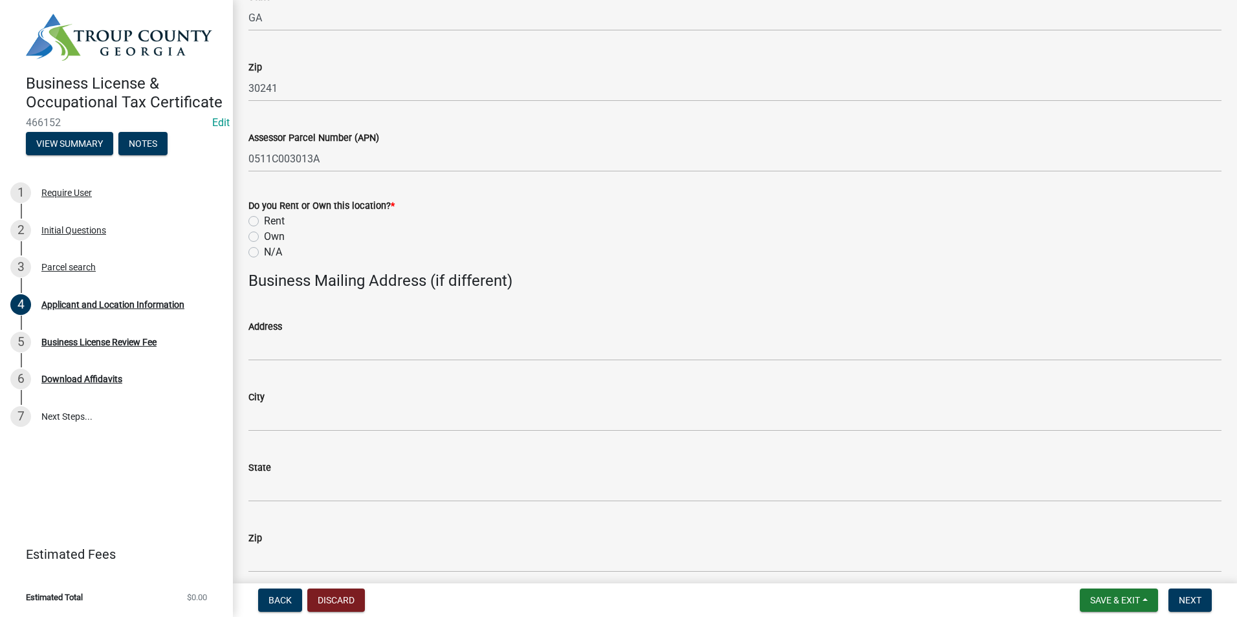
scroll to position [1229, 0]
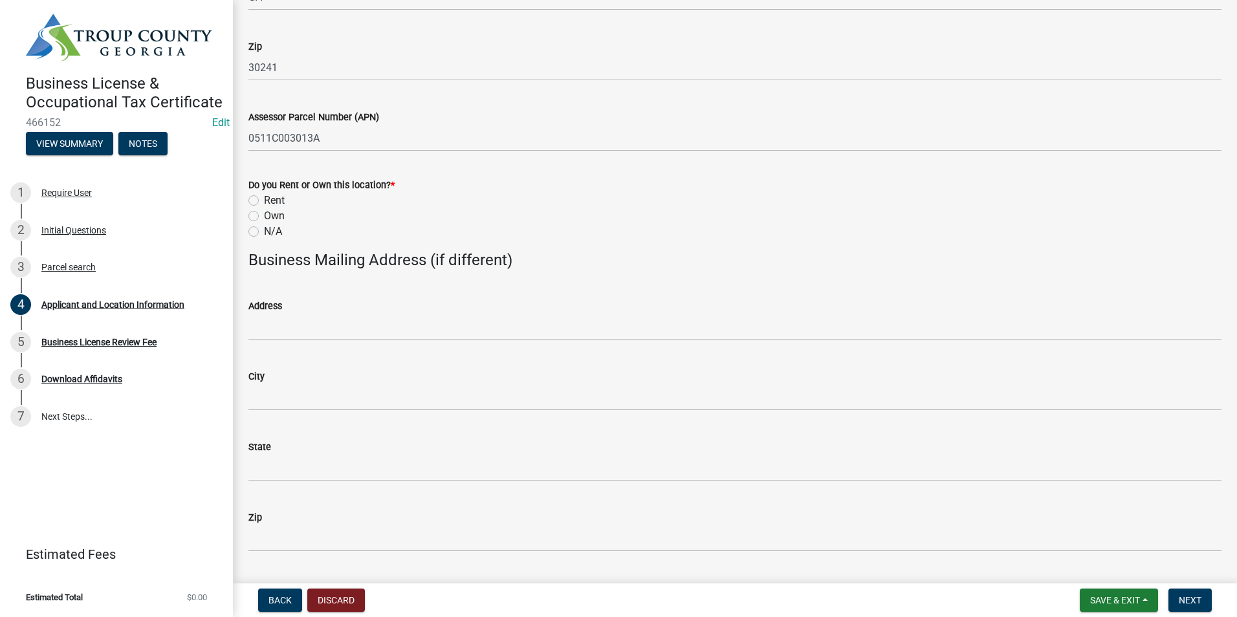
click at [264, 201] on label "Rent" at bounding box center [274, 201] width 21 height 16
click at [264, 201] on input "Rent" at bounding box center [268, 197] width 8 height 8
radio input "true"
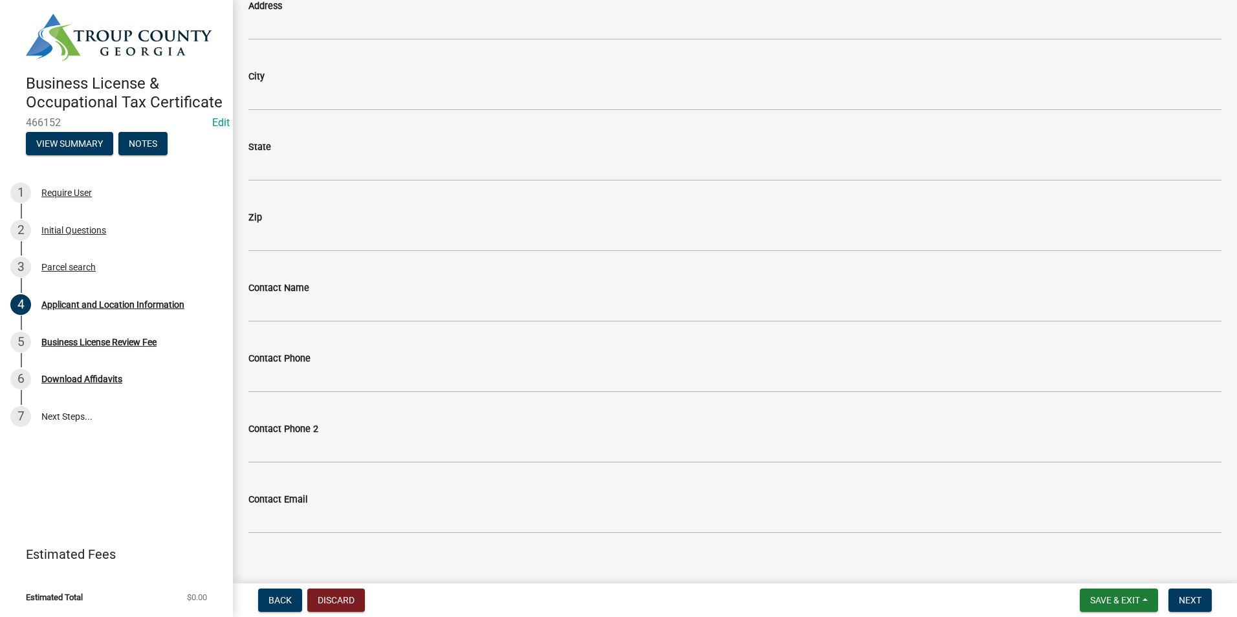
scroll to position [1545, 0]
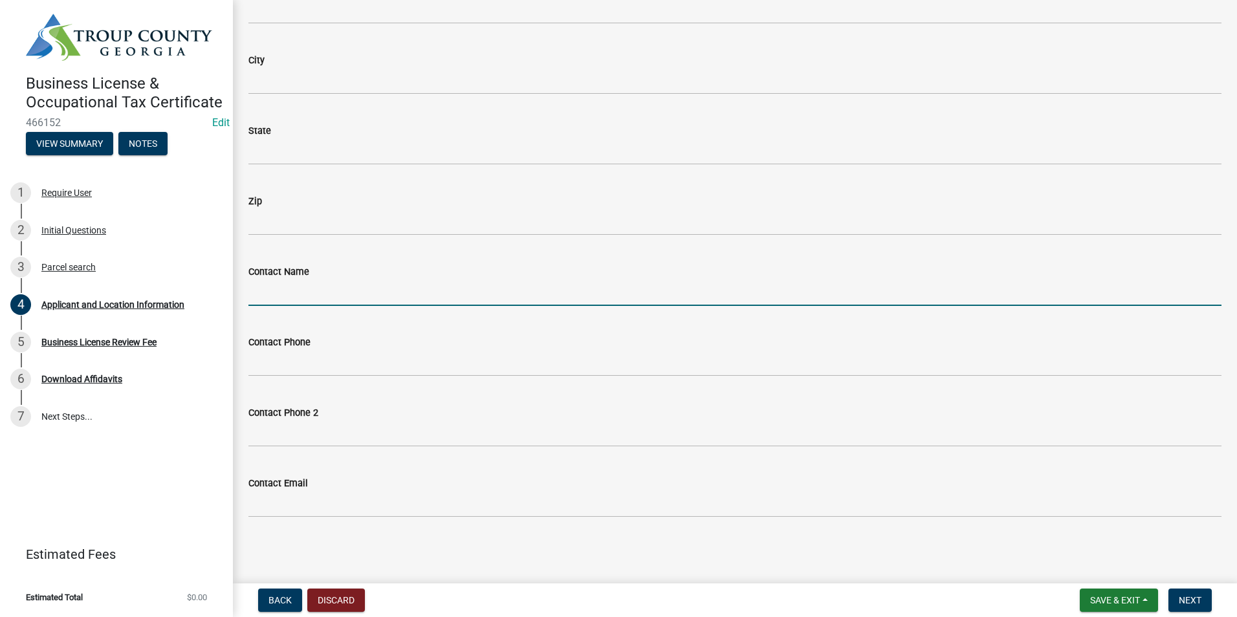
click at [285, 305] on input "Contact Name" at bounding box center [734, 292] width 973 height 27
type input "[PERSON_NAME]"
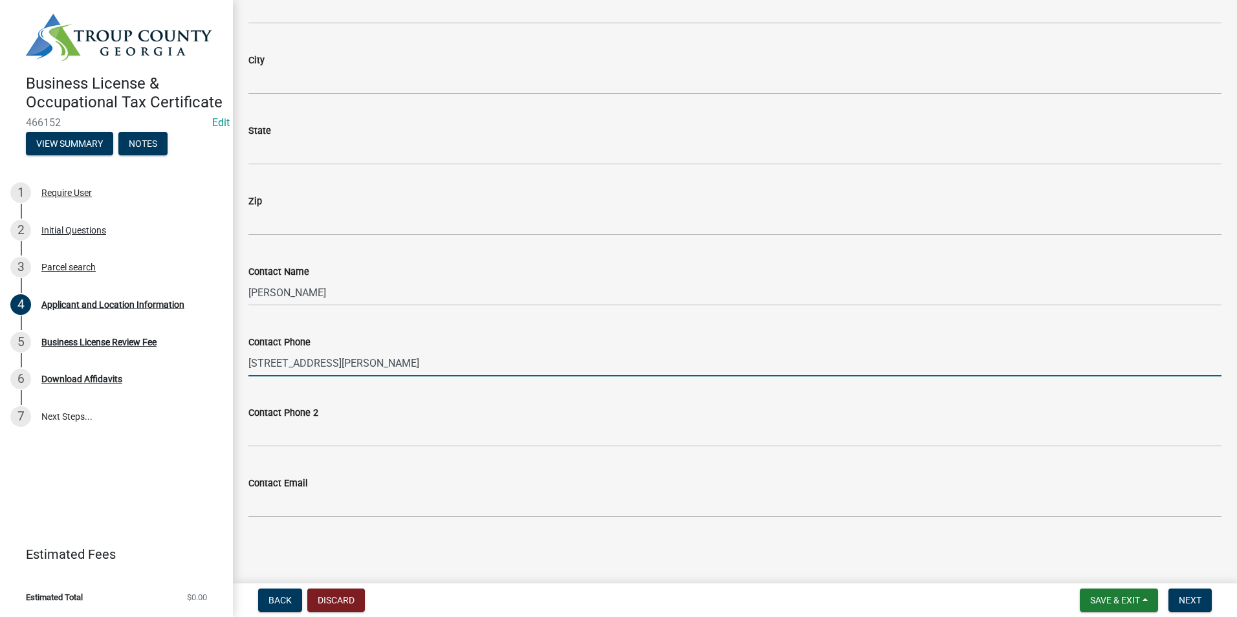
type input "[STREET_ADDRESS][PERSON_NAME]"
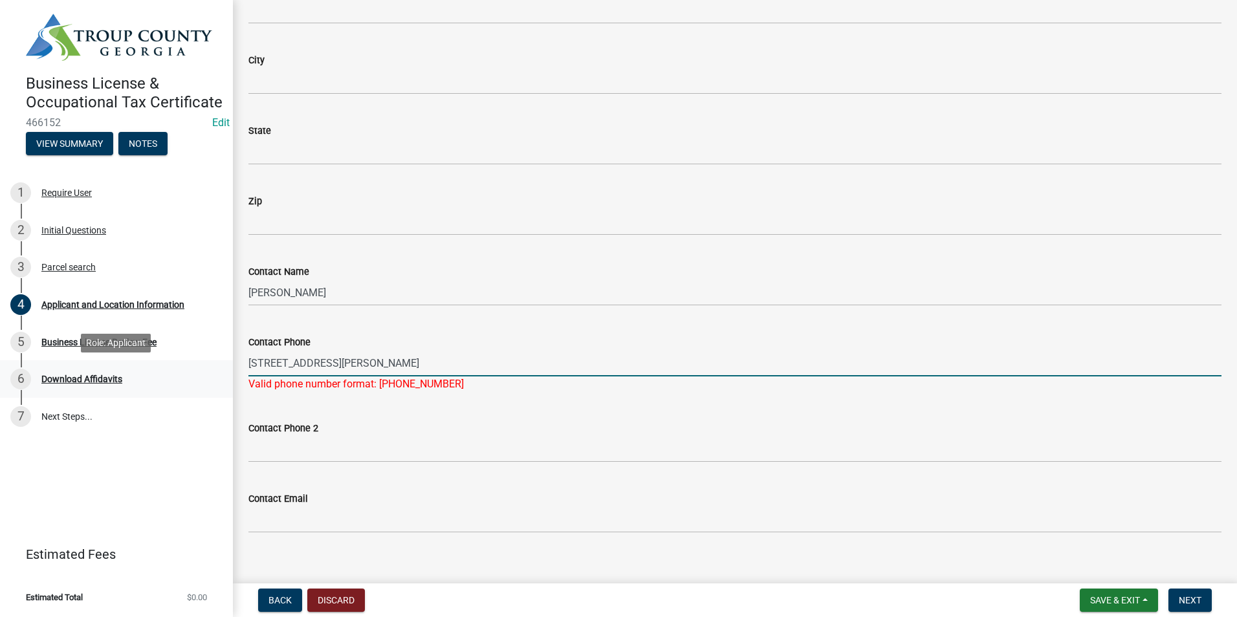
drag, startPoint x: 347, startPoint y: 365, endPoint x: 146, endPoint y: 369, distance: 201.2
click at [149, 375] on div "Business License & Occupational Tax Certificate 466152 Edit View Summary Notes …" at bounding box center [618, 308] width 1237 height 617
type input "[PHONE_NUMBER]"
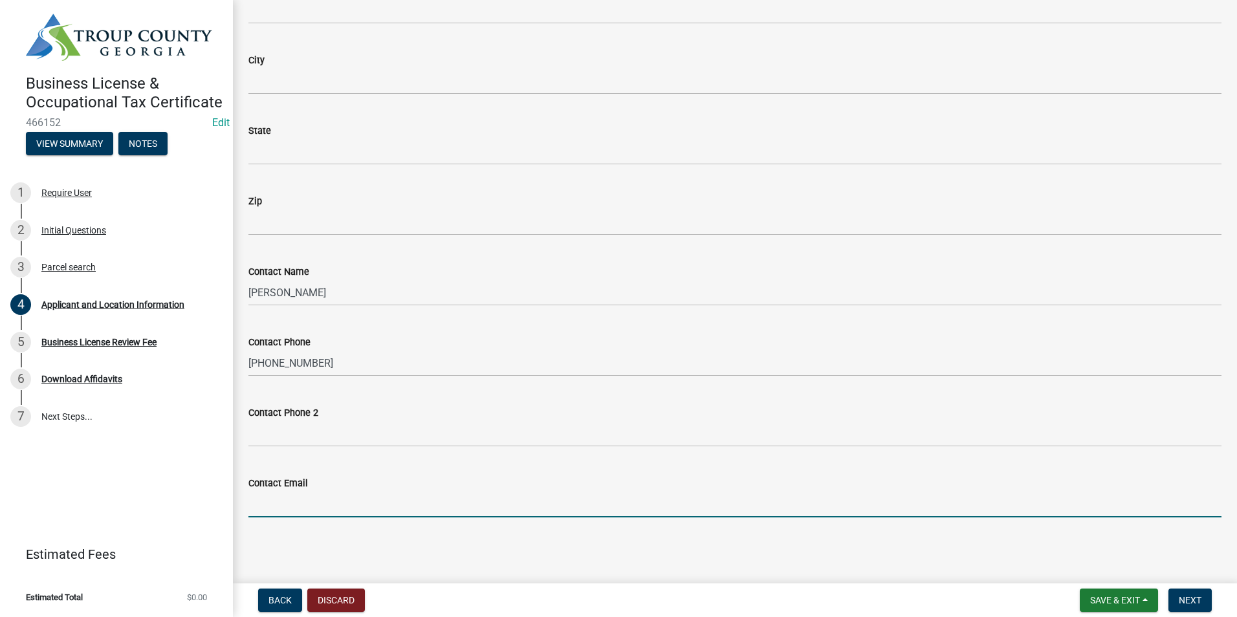
click at [269, 521] on wm-data-entity-input "Contact Email" at bounding box center [734, 492] width 973 height 71
type input "[EMAIL_ADDRESS][DOMAIN_NAME]"
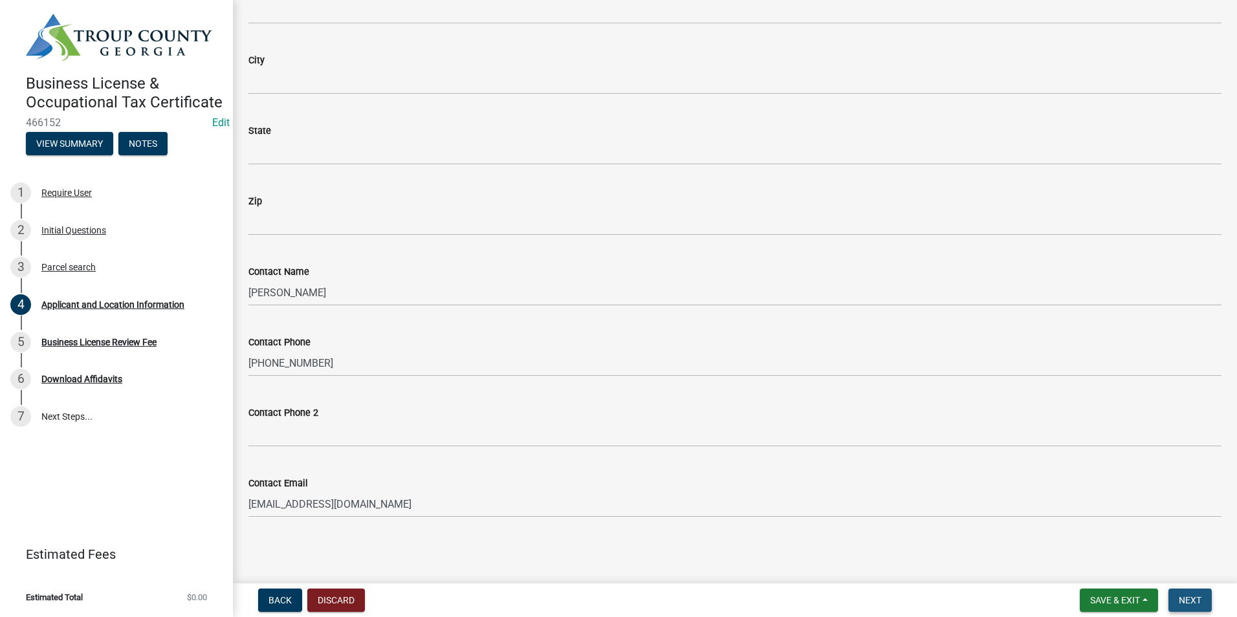
click at [1188, 599] on span "Next" at bounding box center [1190, 600] width 23 height 10
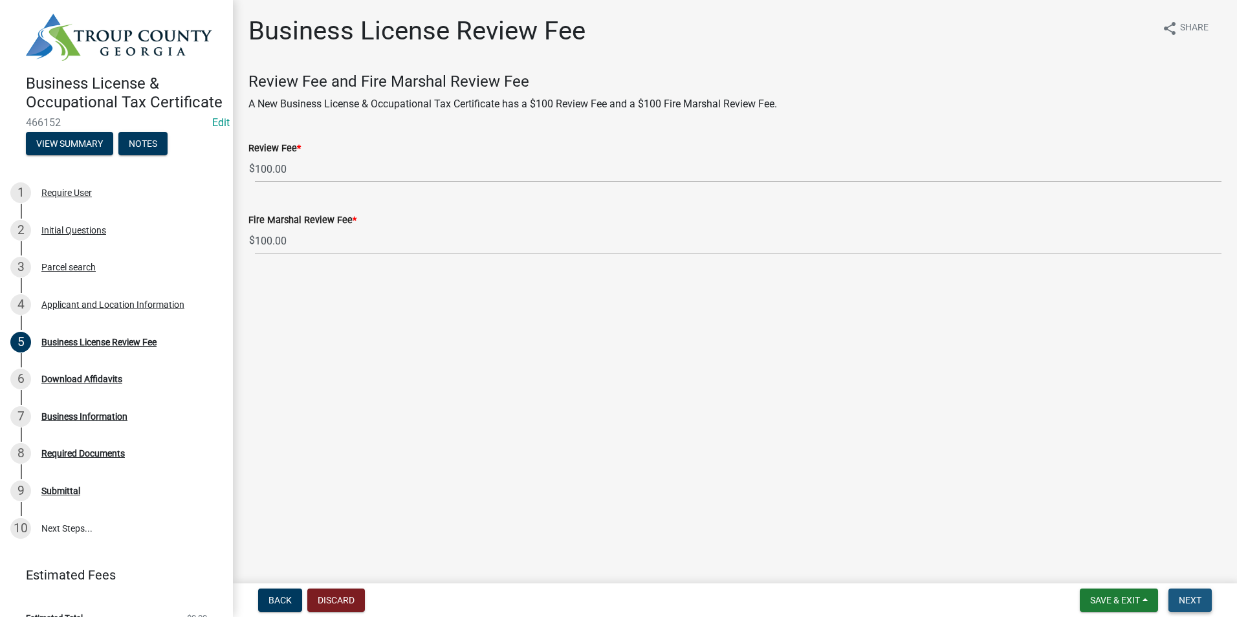
click at [1191, 599] on span "Next" at bounding box center [1190, 600] width 23 height 10
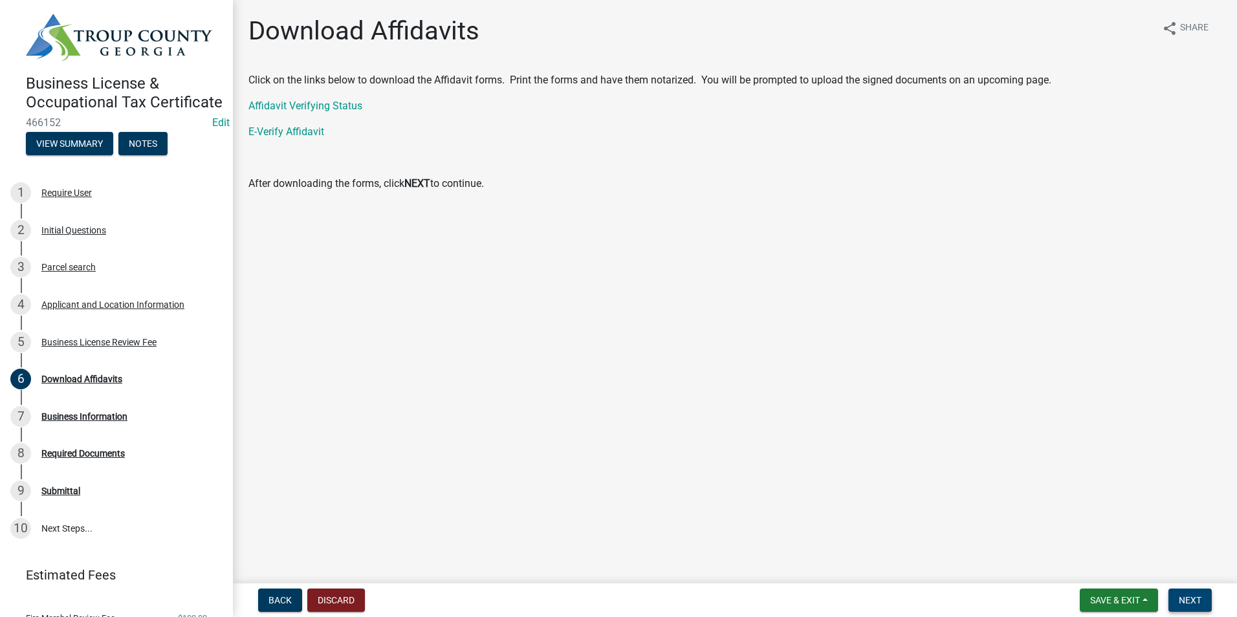
click at [1196, 596] on span "Next" at bounding box center [1190, 600] width 23 height 10
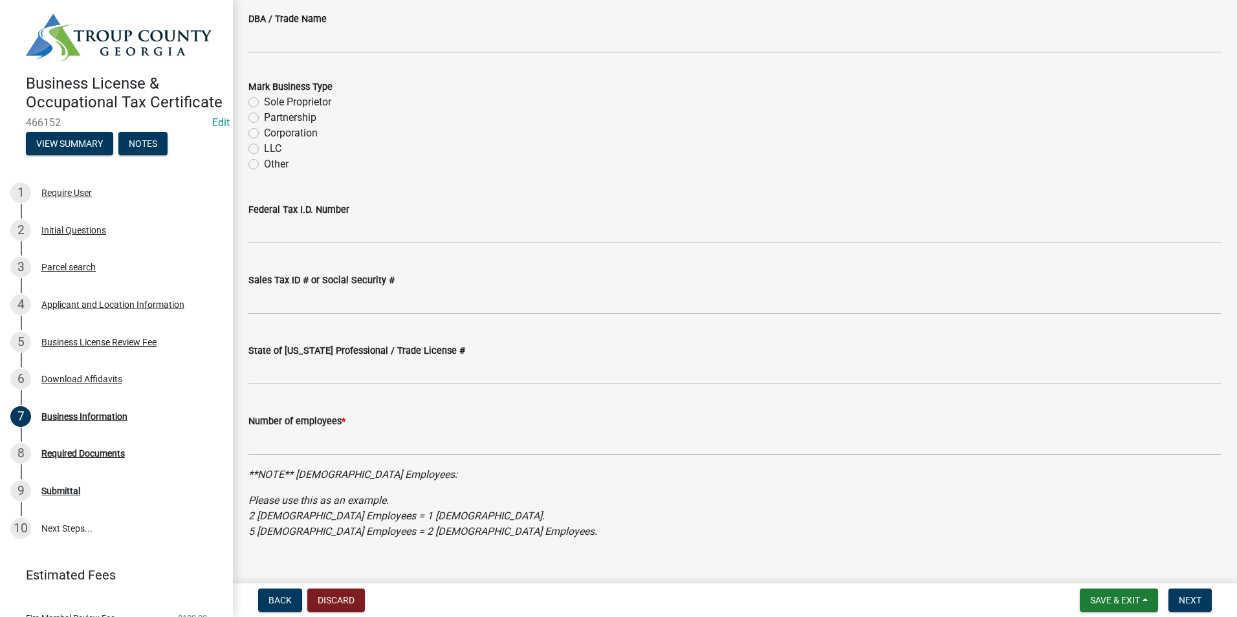
scroll to position [241, 0]
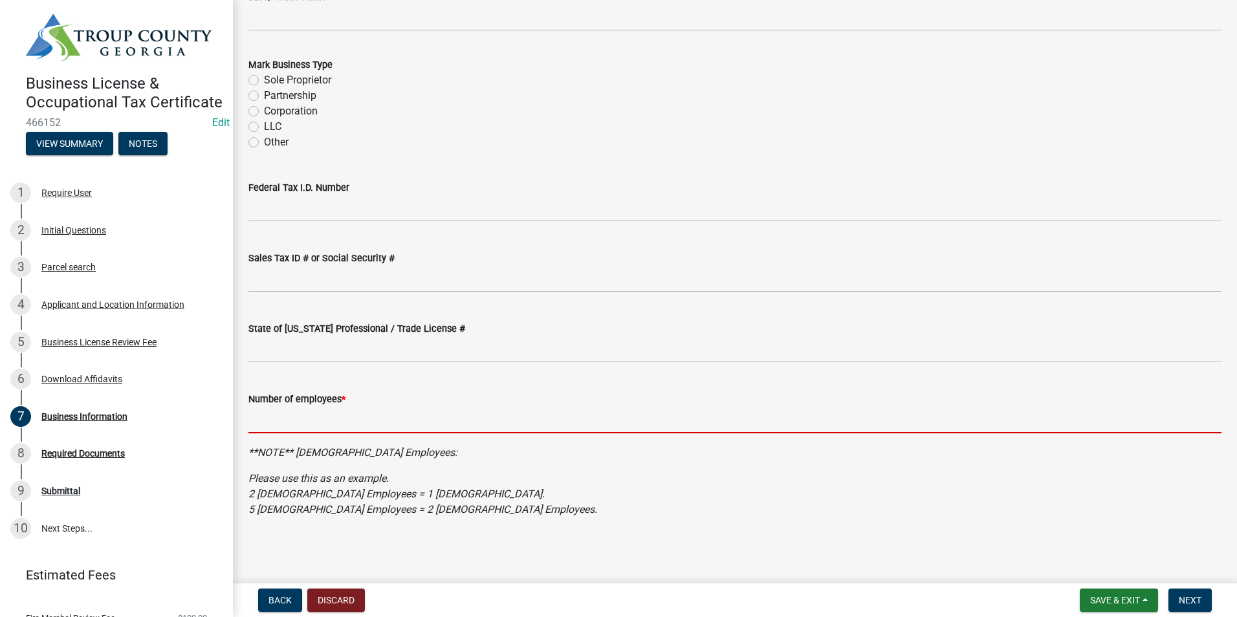
click at [308, 423] on input "text" at bounding box center [734, 420] width 973 height 27
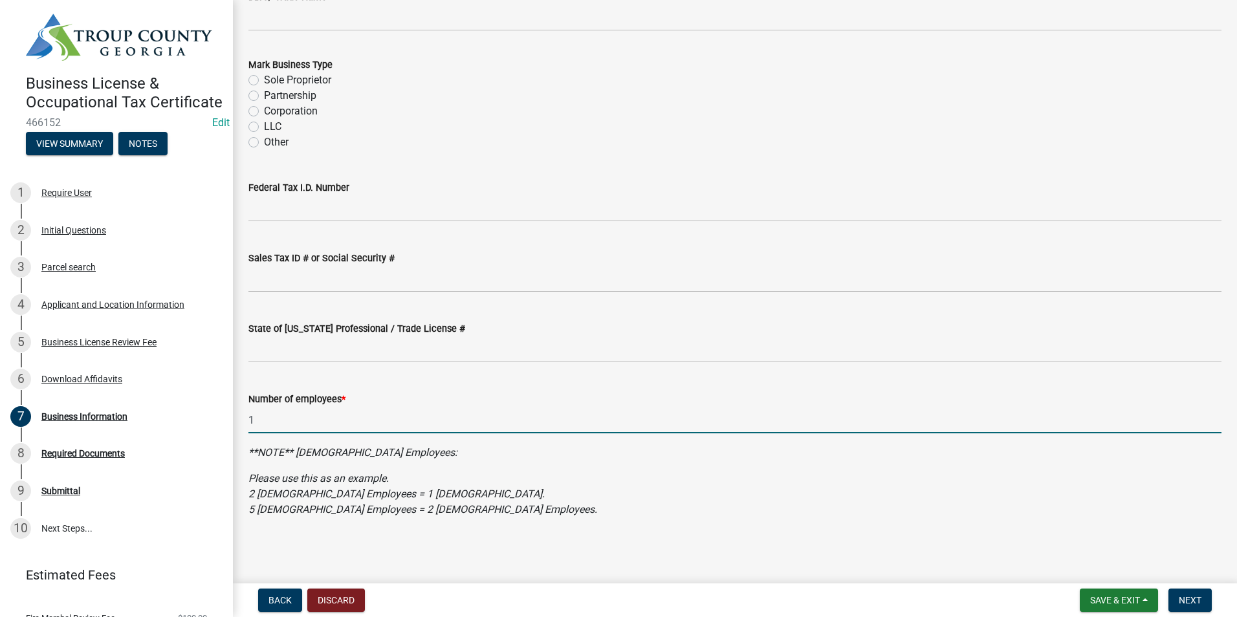
type input "1"
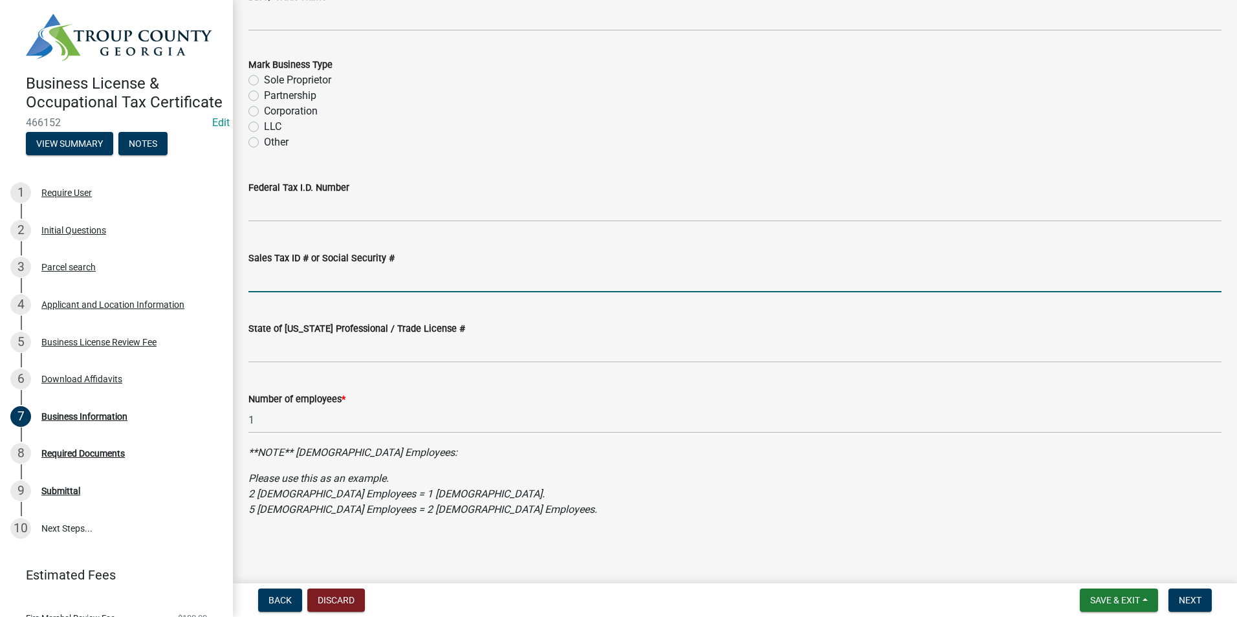
click at [307, 279] on input "Sales Tax ID # or Social Security #" at bounding box center [734, 279] width 973 height 27
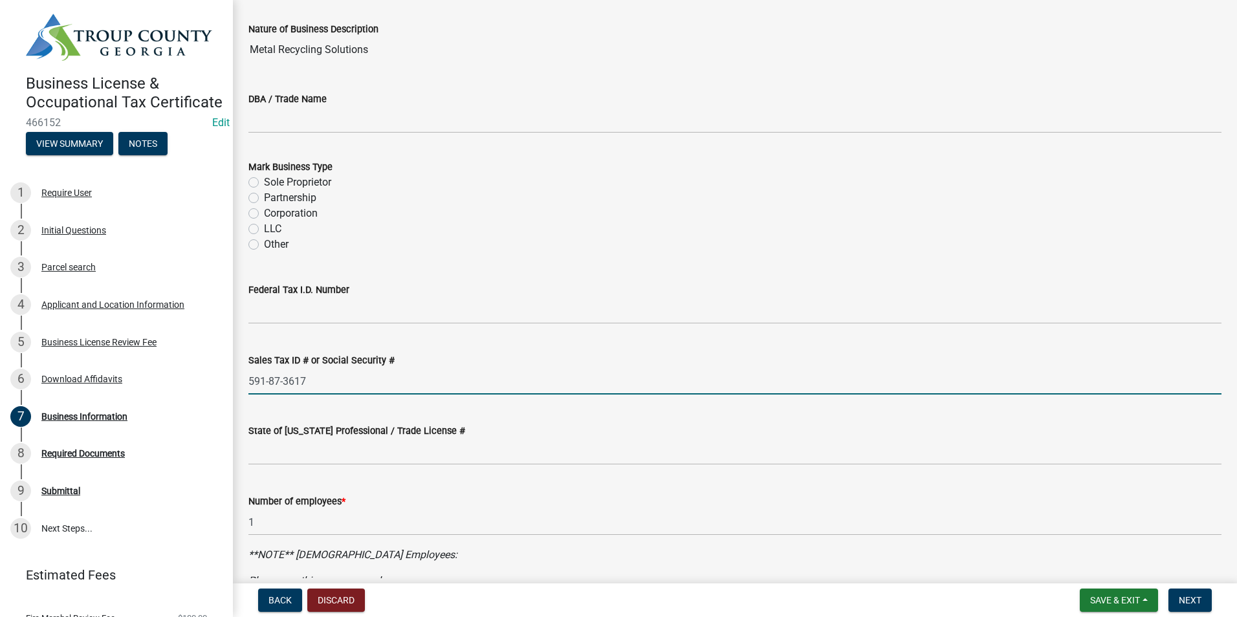
scroll to position [0, 0]
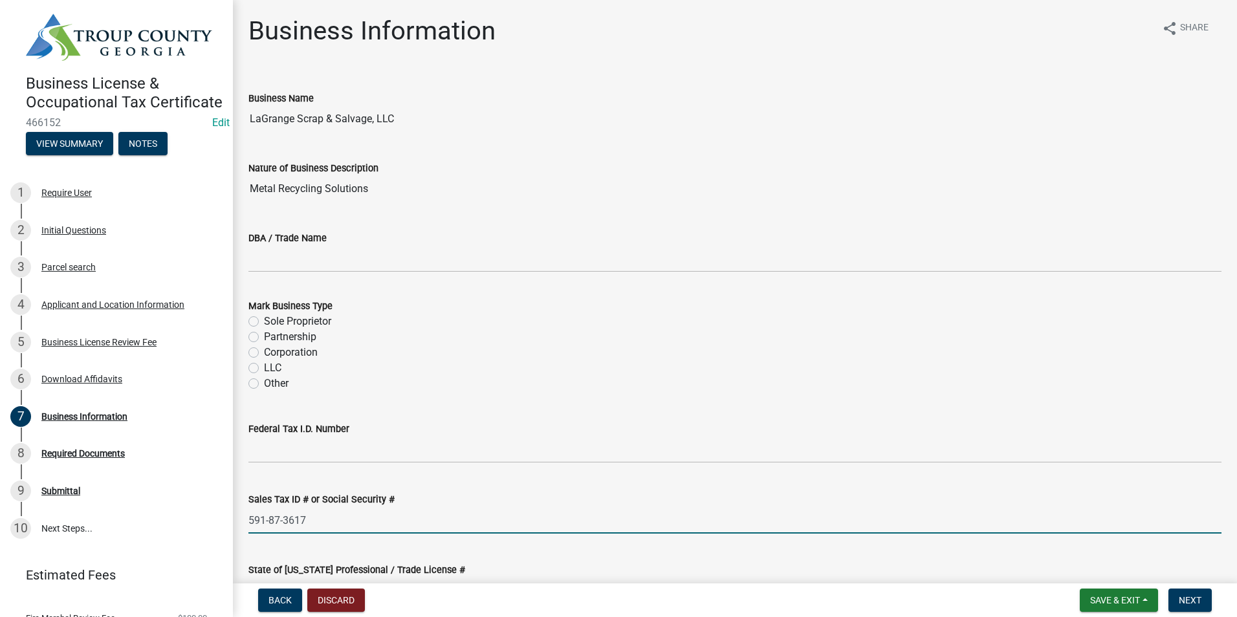
type input "591-87-3617"
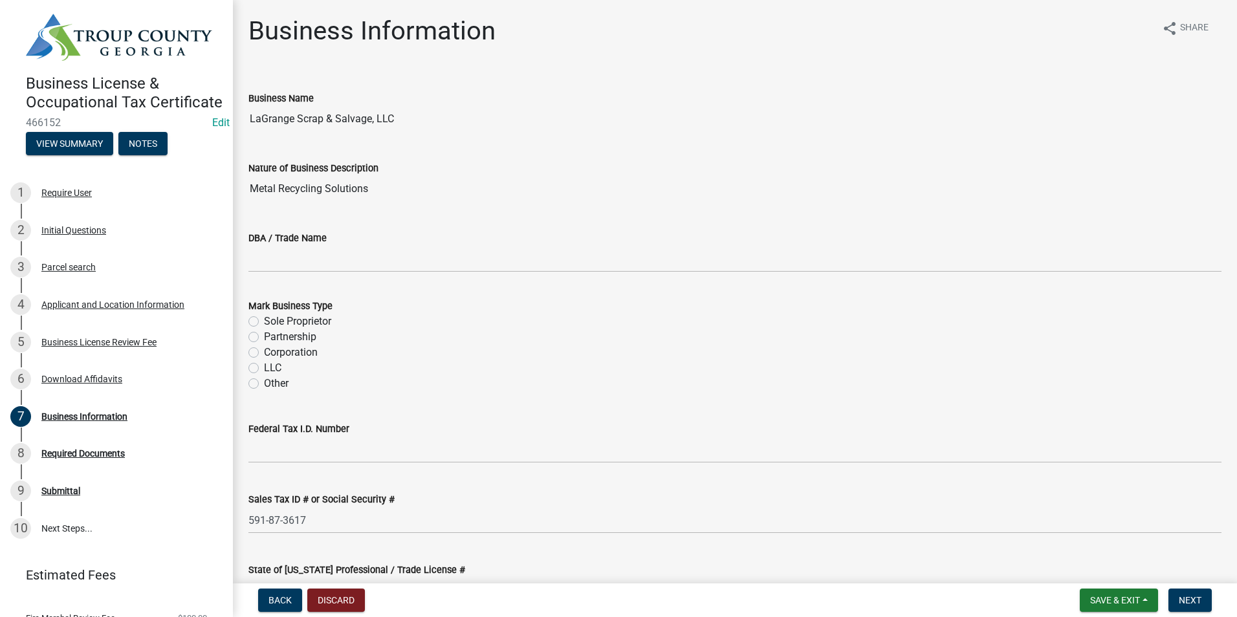
click at [264, 366] on label "LLC" at bounding box center [272, 368] width 17 height 16
click at [264, 366] on input "LLC" at bounding box center [268, 364] width 8 height 8
radio input "true"
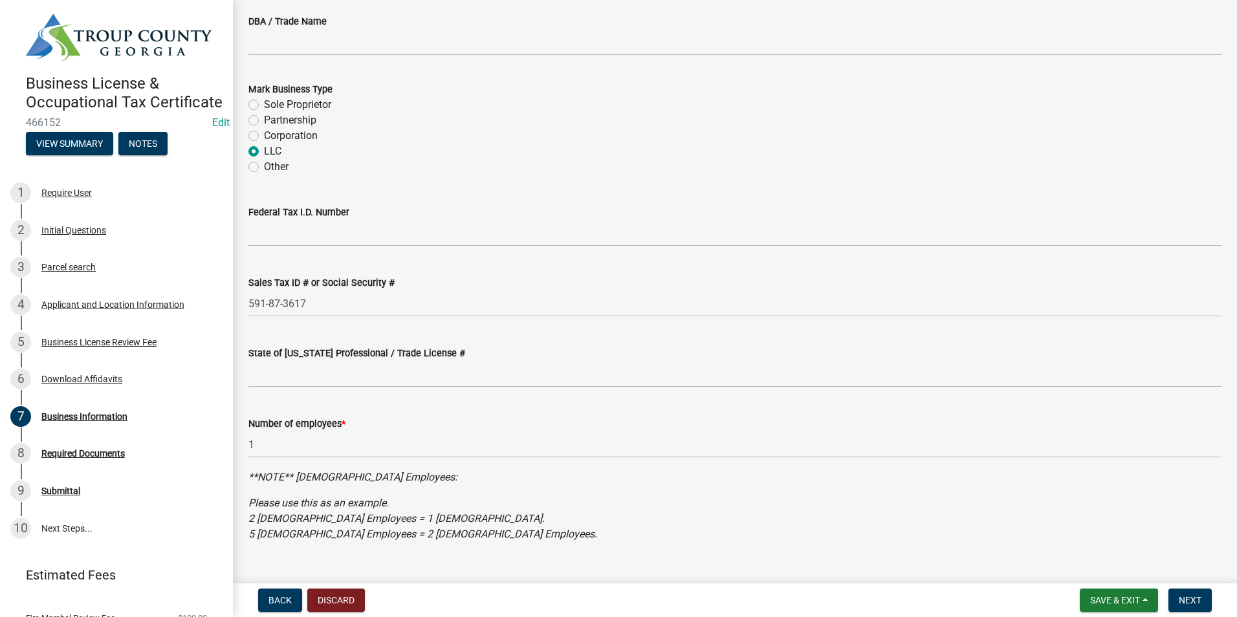
scroll to position [241, 0]
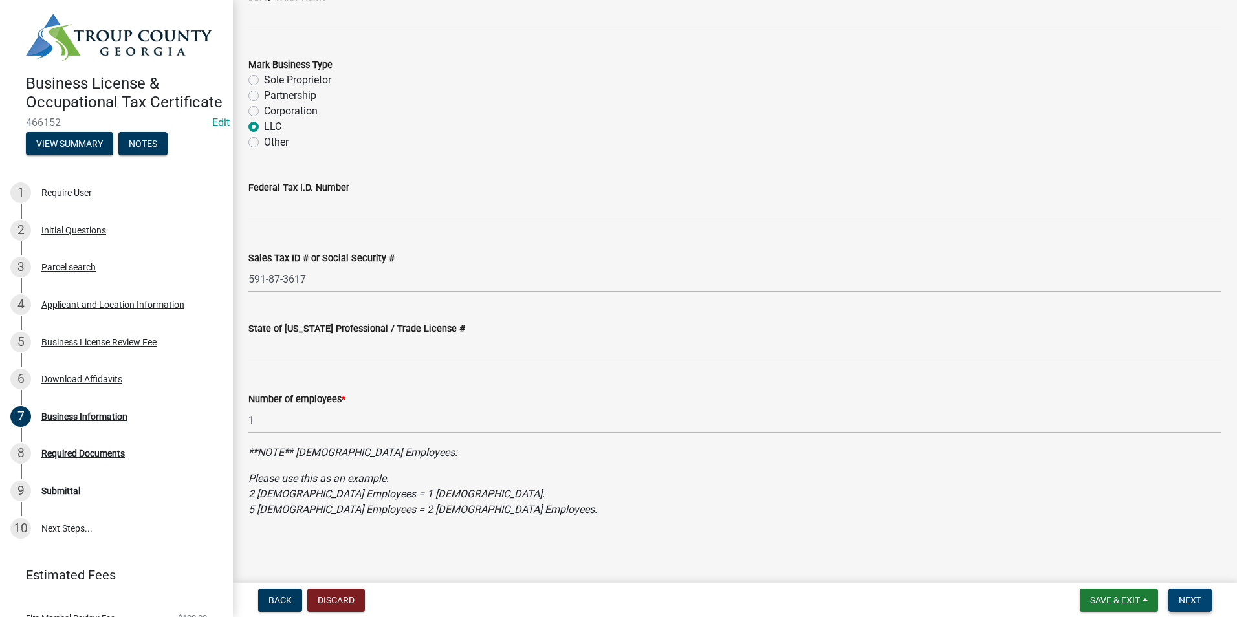
click at [1199, 596] on span "Next" at bounding box center [1190, 600] width 23 height 10
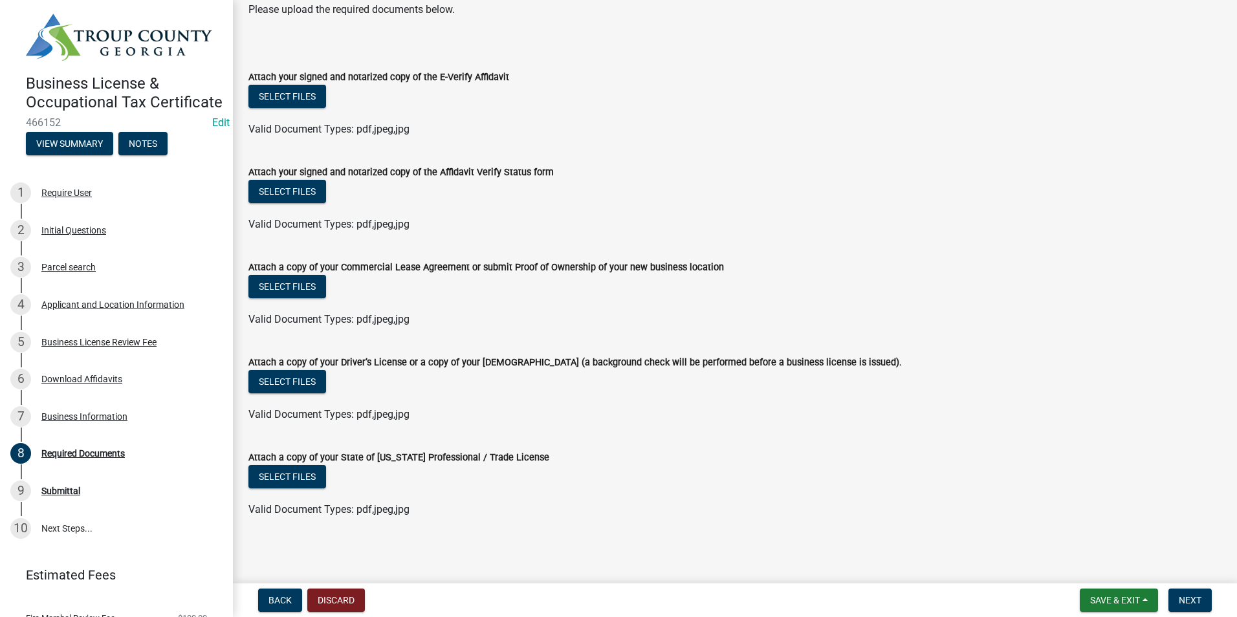
scroll to position [96, 0]
click at [297, 384] on button "Select files" at bounding box center [287, 380] width 78 height 23
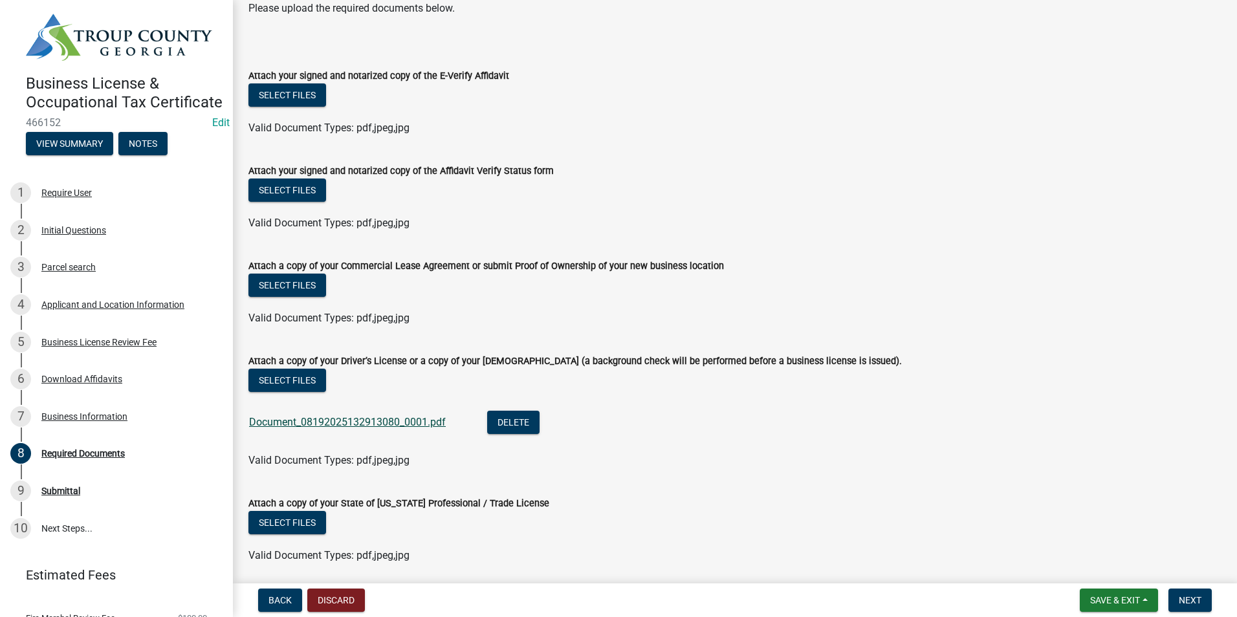
click at [305, 420] on link "Document_08192025132913080_0001.pdf" at bounding box center [347, 422] width 197 height 12
click at [310, 95] on button "Select files" at bounding box center [287, 94] width 78 height 23
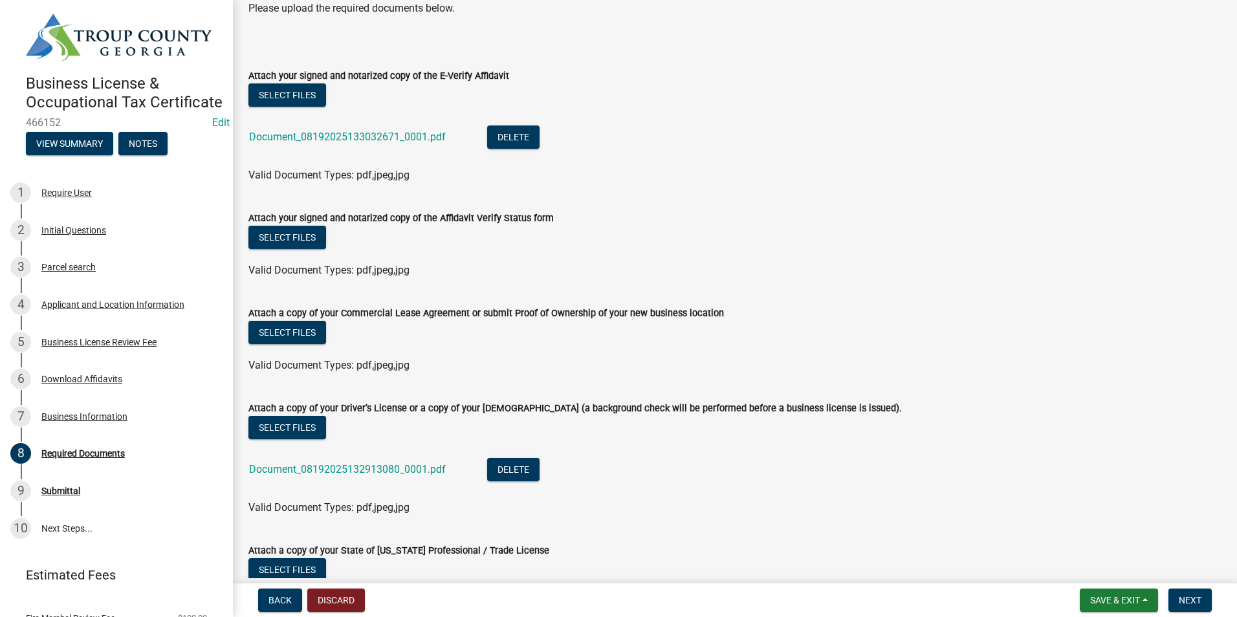
click at [321, 130] on div "Document_08192025133032671_0001.pdf" at bounding box center [357, 139] width 217 height 27
click at [327, 135] on link "Document_08192025133032671_0001.pdf" at bounding box center [347, 137] width 197 height 12
click at [1192, 598] on span "Next" at bounding box center [1190, 600] width 23 height 10
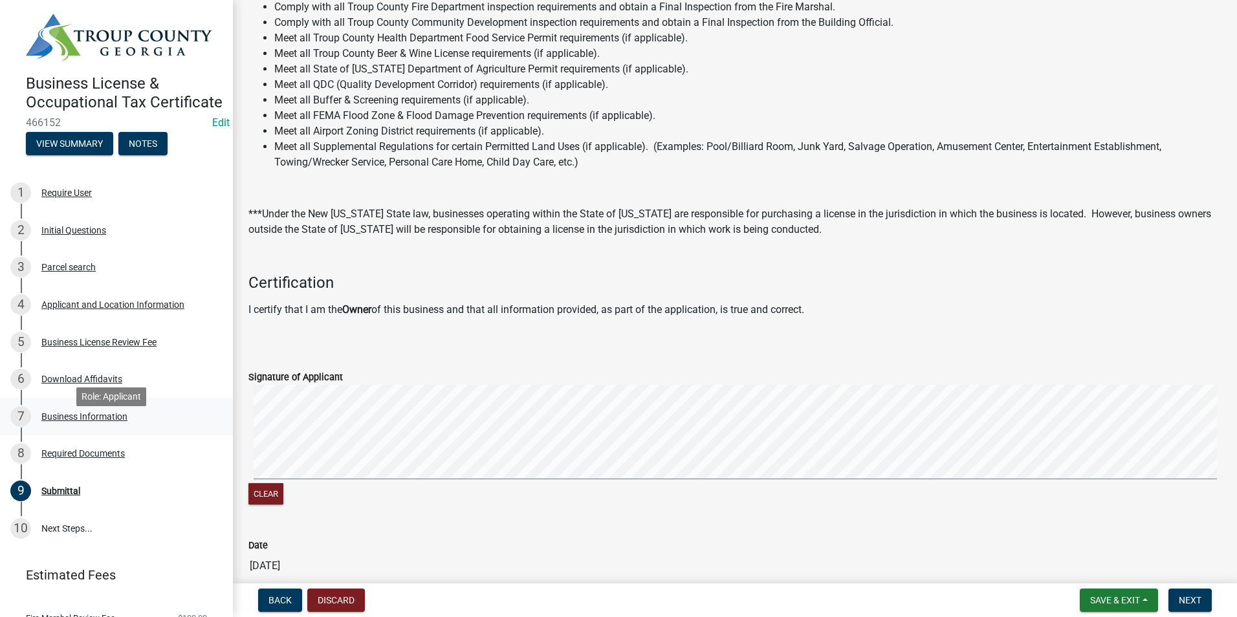
scroll to position [241, 0]
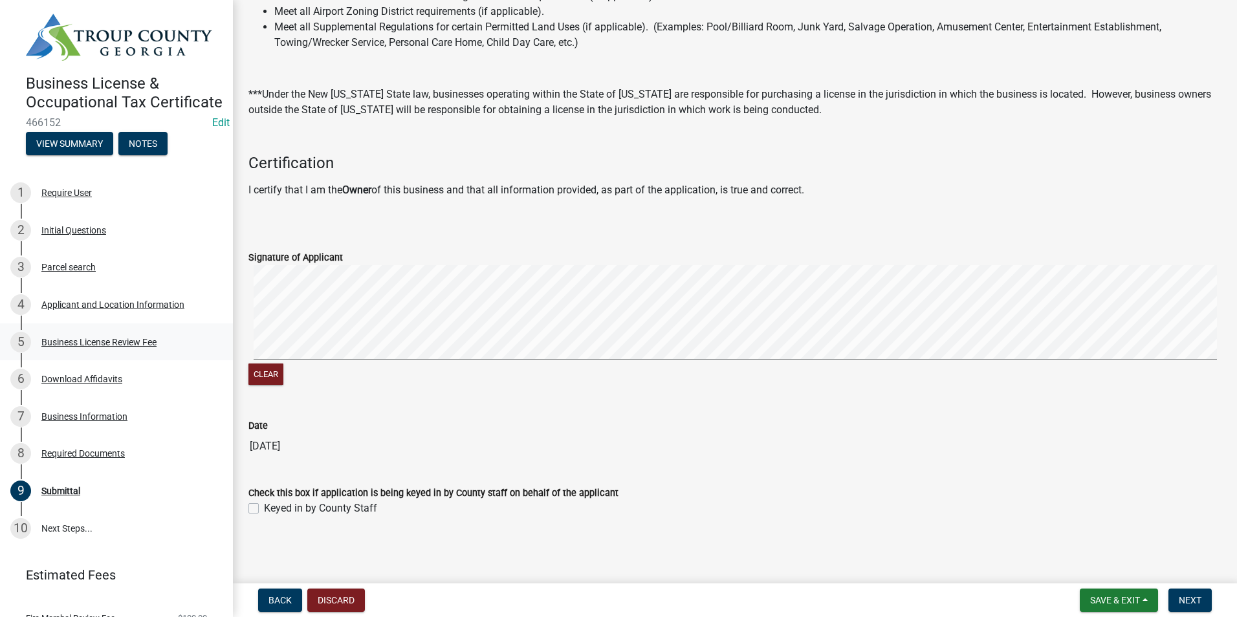
click at [107, 351] on div "5 Business License Review Fee" at bounding box center [111, 342] width 202 height 21
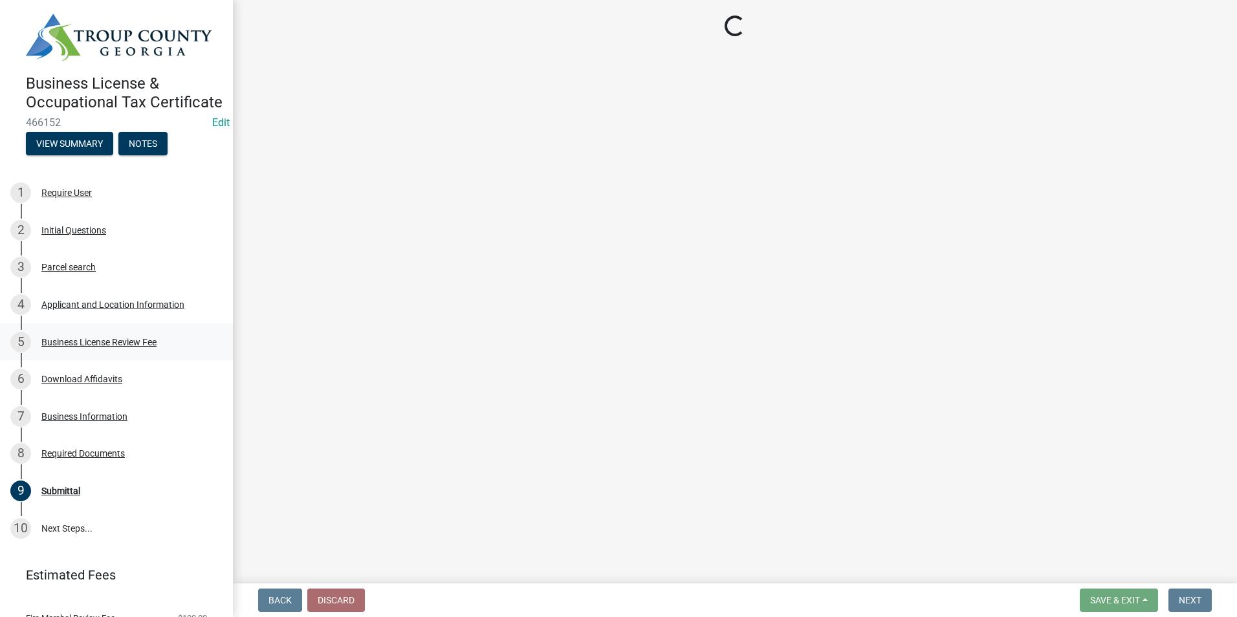
scroll to position [0, 0]
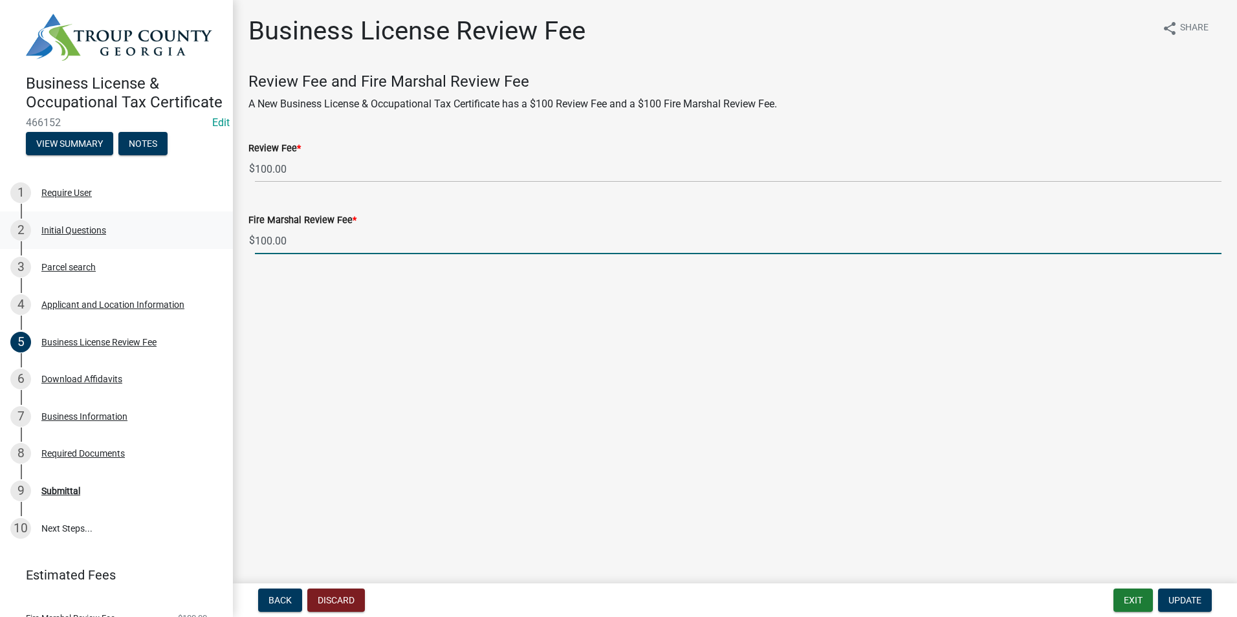
drag, startPoint x: 371, startPoint y: 241, endPoint x: 136, endPoint y: 259, distance: 235.5
click at [136, 258] on div "Business License & Occupational Tax Certificate 466152 Edit View Summary Notes …" at bounding box center [618, 308] width 1237 height 617
type input "0"
click at [1189, 604] on span "Update" at bounding box center [1184, 600] width 33 height 10
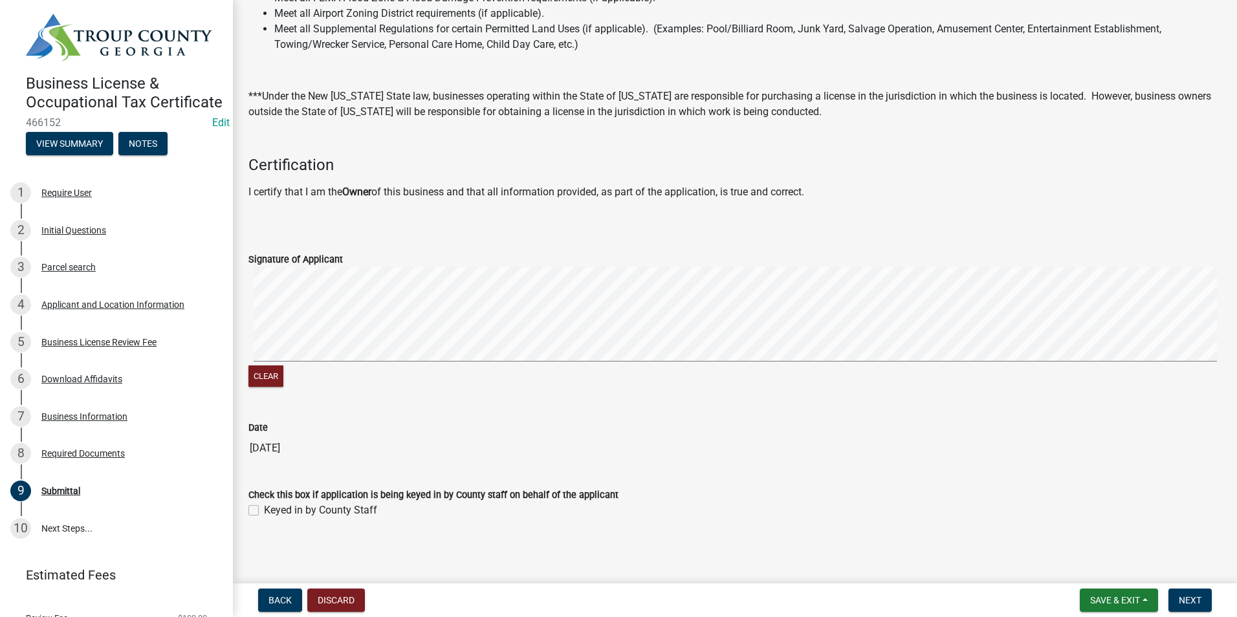
scroll to position [241, 0]
click at [264, 507] on label "Keyed in by County Staff" at bounding box center [320, 509] width 113 height 16
click at [264, 507] on input "Keyed in by County Staff" at bounding box center [268, 505] width 8 height 8
checkbox input "true"
click at [1181, 598] on span "Next" at bounding box center [1190, 600] width 23 height 10
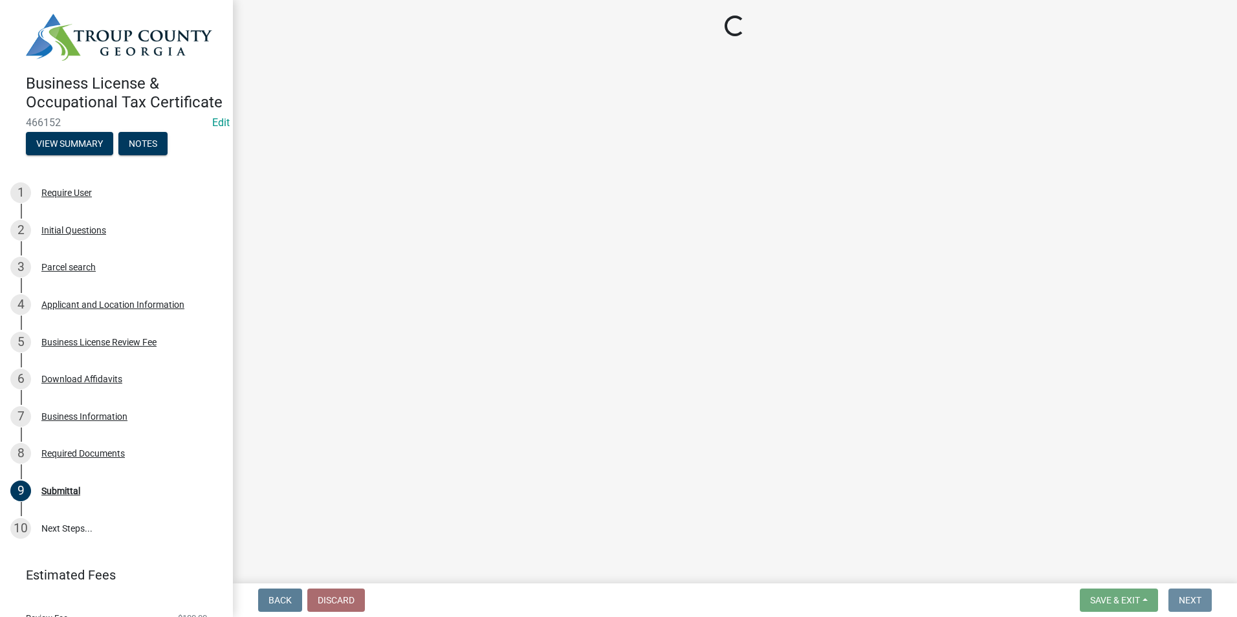
scroll to position [0, 0]
select select "3: 3"
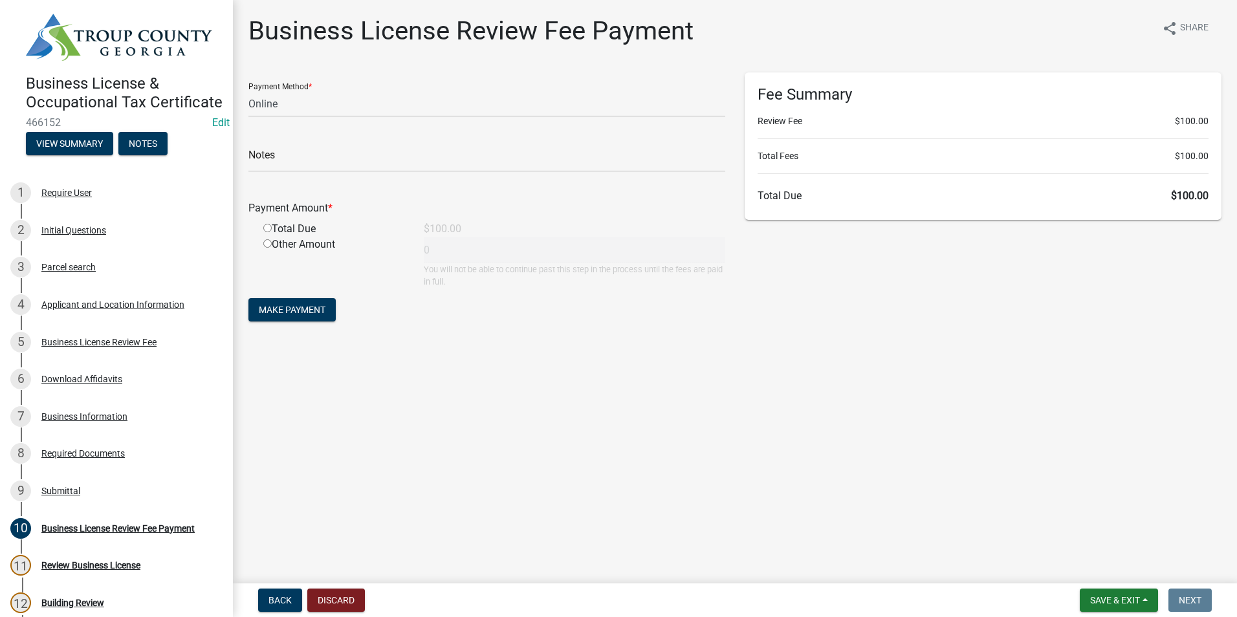
click at [265, 227] on input "radio" at bounding box center [267, 228] width 8 height 8
radio input "true"
type input "100"
click at [271, 308] on span "Make Payment" at bounding box center [292, 310] width 67 height 10
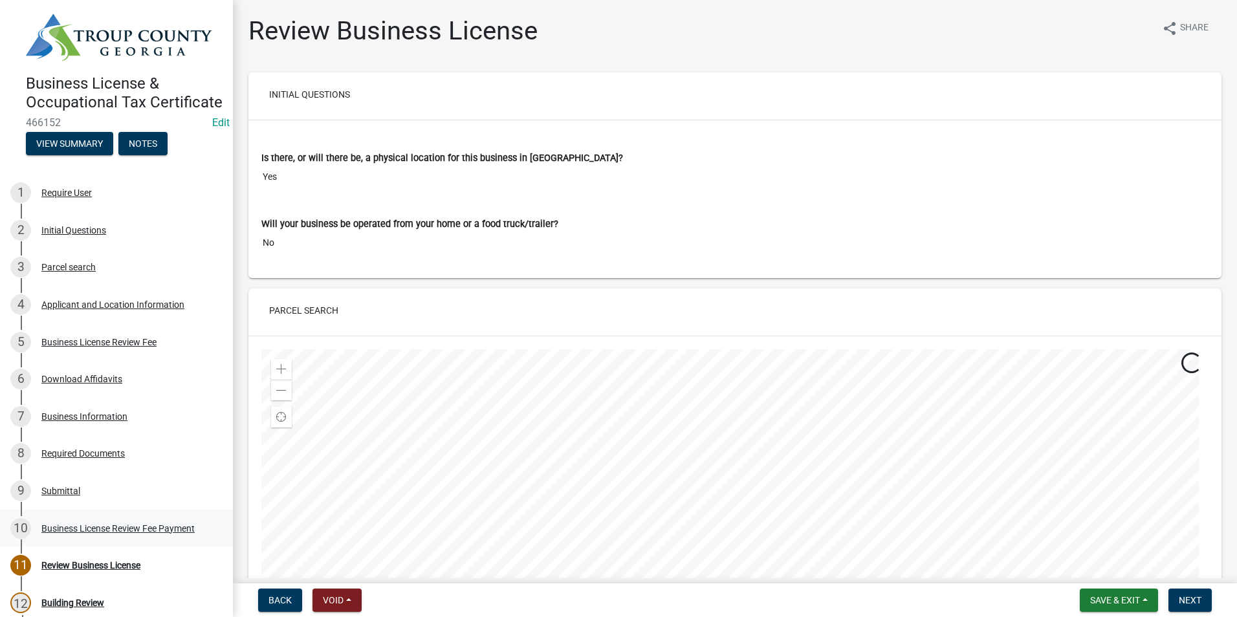
click at [116, 538] on div "10 Business License Review Fee Payment" at bounding box center [111, 528] width 202 height 21
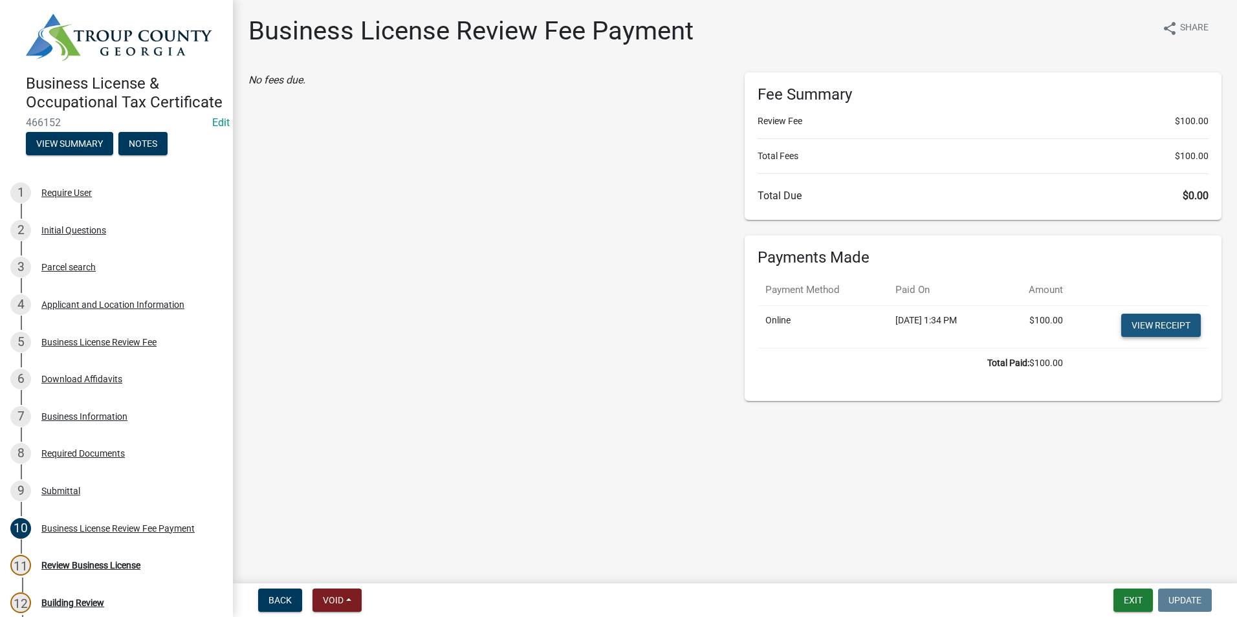
click at [1152, 328] on link "View receipt" at bounding box center [1161, 325] width 80 height 23
